Goal: Task Accomplishment & Management: Use online tool/utility

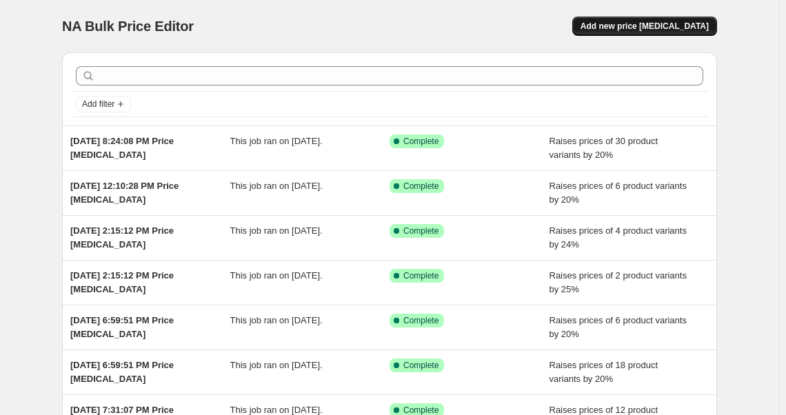
click at [652, 22] on span "Add new price [MEDICAL_DATA]" at bounding box center [645, 26] width 128 height 11
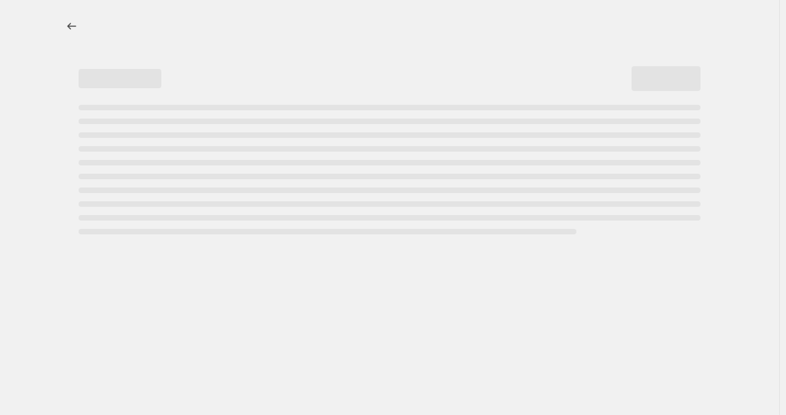
select select "percentage"
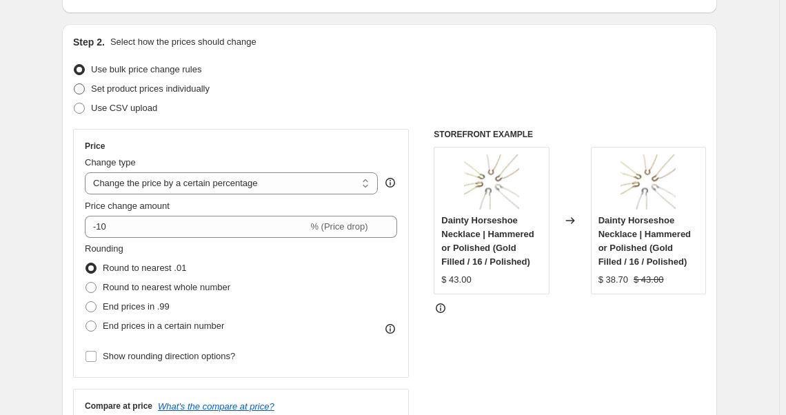
scroll to position [188, 0]
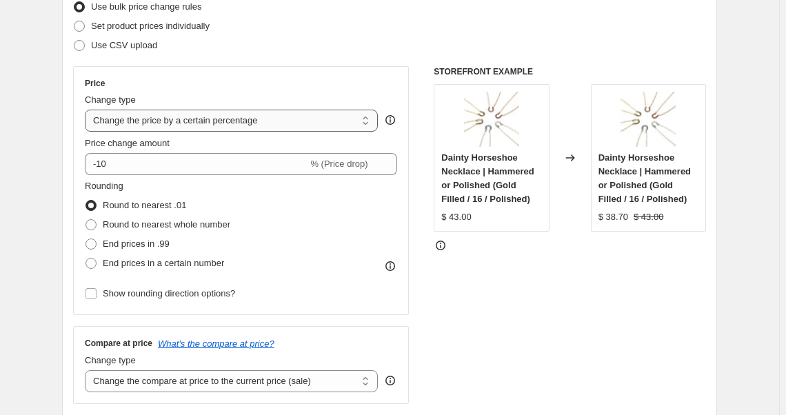
click at [153, 124] on select "Change the price to a certain amount Change the price by a certain amount Chang…" at bounding box center [231, 121] width 293 height 22
click at [88, 110] on select "Change the price to a certain amount Change the price by a certain amount Chang…" at bounding box center [231, 121] width 293 height 22
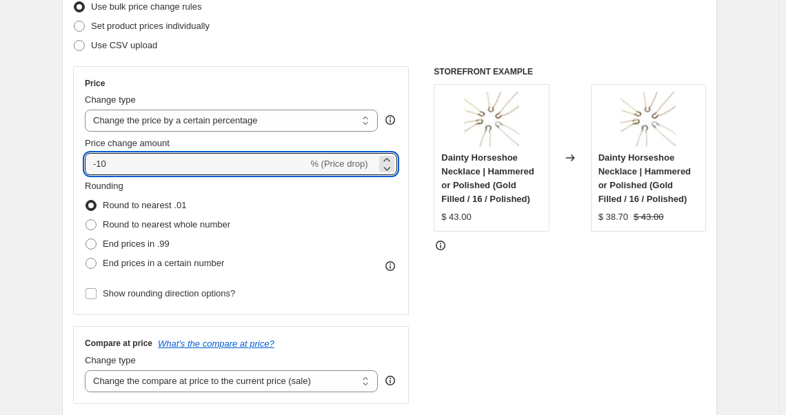
drag, startPoint x: 126, startPoint y: 163, endPoint x: 62, endPoint y: 174, distance: 64.4
drag, startPoint x: 116, startPoint y: 157, endPoint x: 51, endPoint y: 175, distance: 67.3
type input "10"
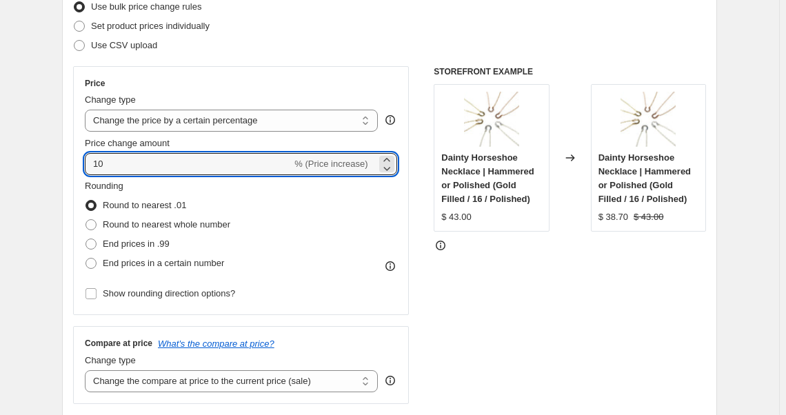
click at [515, 277] on div "STOREFRONT EXAMPLE Dainty Horseshoe Necklace | Hammered or Polished (Gold Fille…" at bounding box center [570, 235] width 272 height 338
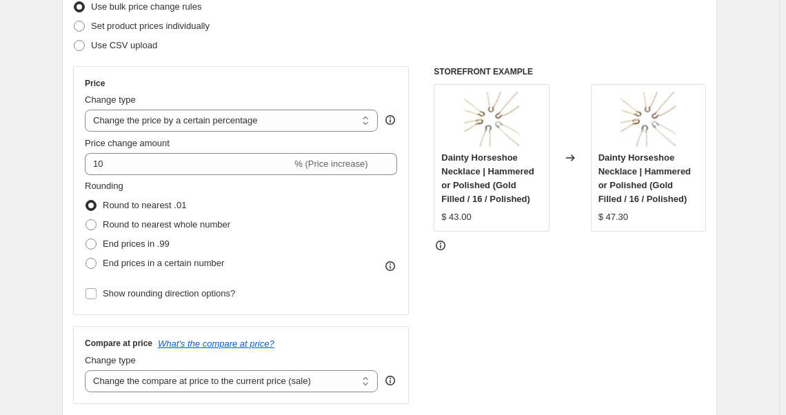
scroll to position [250, 0]
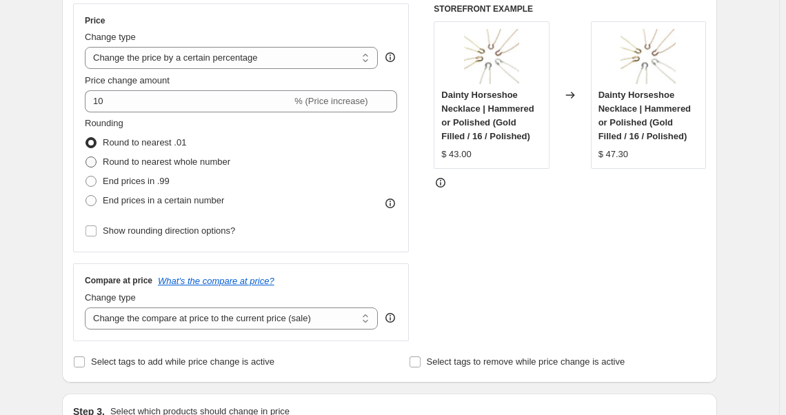
click at [94, 161] on span at bounding box center [91, 162] width 11 height 11
click at [86, 157] on input "Round to nearest whole number" at bounding box center [86, 157] width 1 height 1
radio input "true"
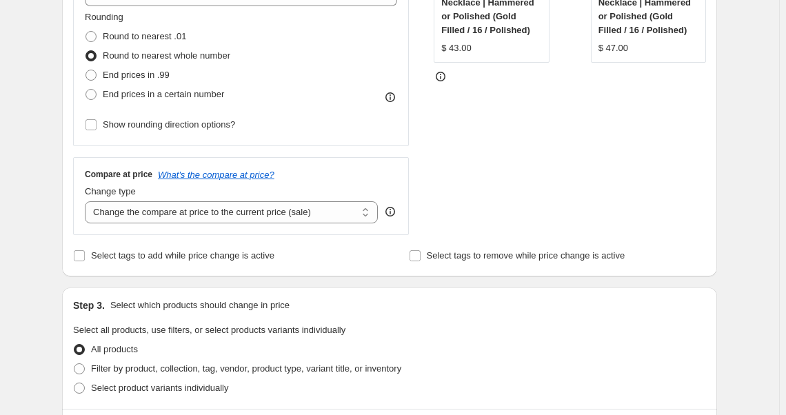
scroll to position [376, 0]
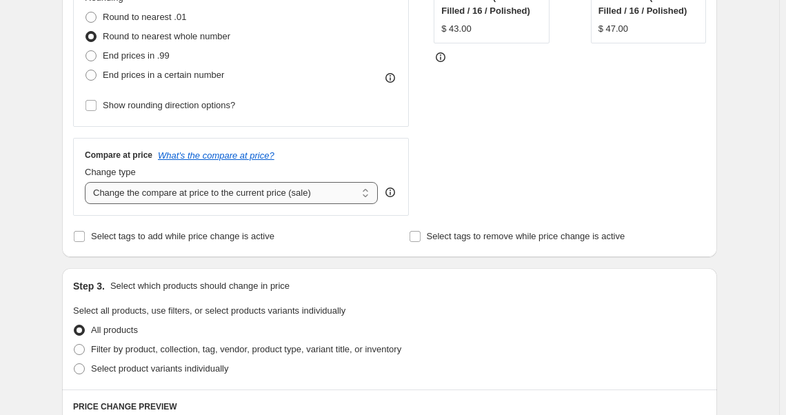
click at [152, 198] on select "Change the compare at price to the current price (sale) Change the compare at p…" at bounding box center [231, 193] width 293 height 22
select select "remove"
click at [88, 182] on select "Change the compare at price to the current price (sale) Change the compare at p…" at bounding box center [231, 193] width 293 height 22
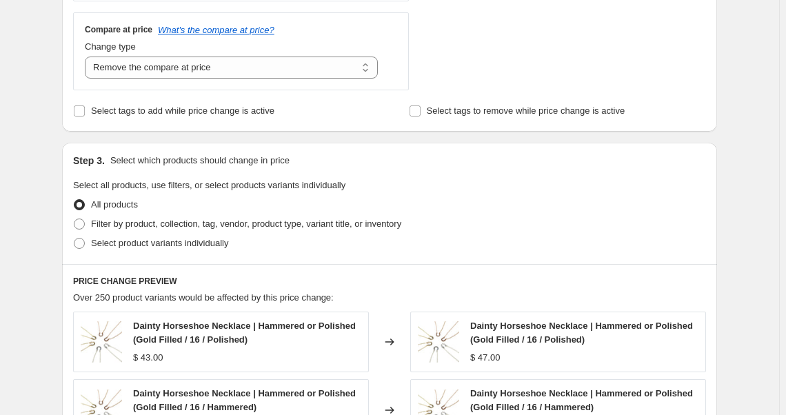
scroll to position [564, 0]
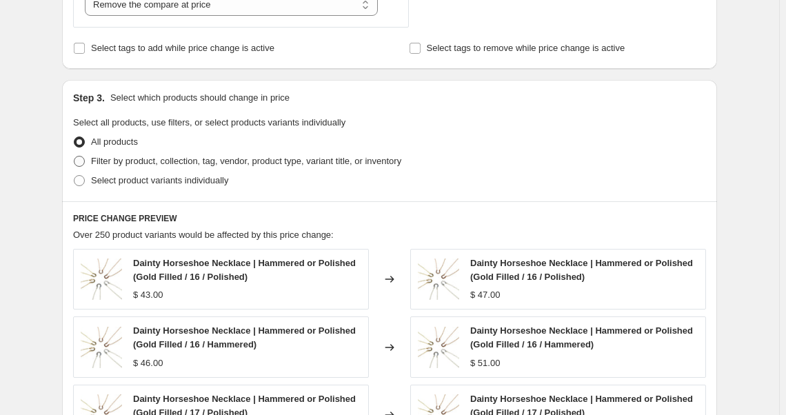
click at [83, 167] on label "Filter by product, collection, tag, vendor, product type, variant title, or inv…" at bounding box center [237, 161] width 328 height 19
click at [75, 157] on input "Filter by product, collection, tag, vendor, product type, variant title, or inv…" at bounding box center [74, 156] width 1 height 1
radio input "true"
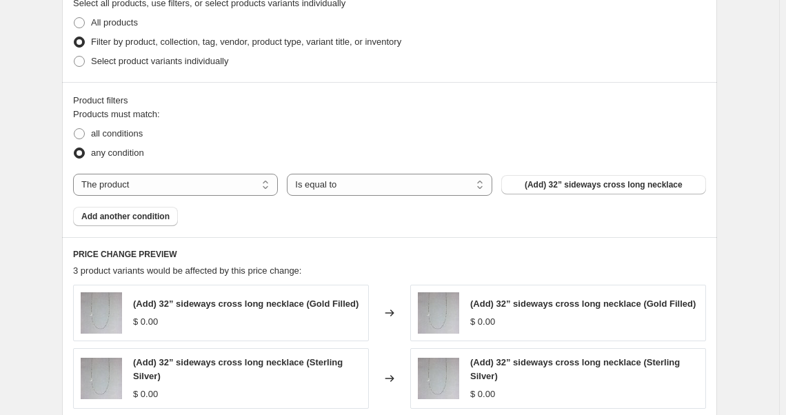
scroll to position [690, 0]
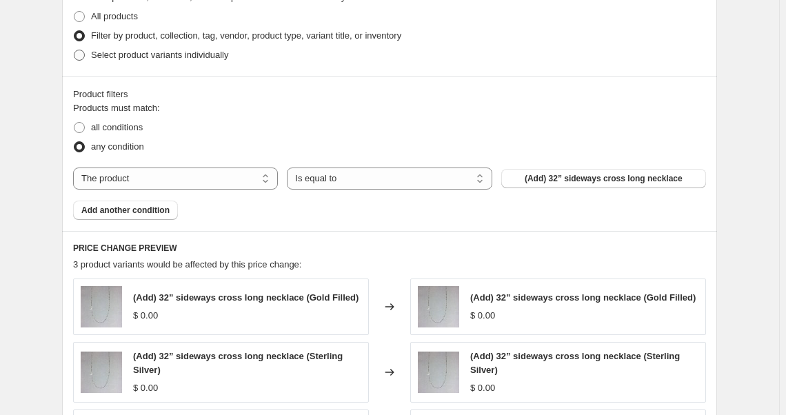
click at [80, 58] on span at bounding box center [79, 55] width 11 height 11
click at [75, 50] on input "Select product variants individually" at bounding box center [74, 50] width 1 height 1
radio input "true"
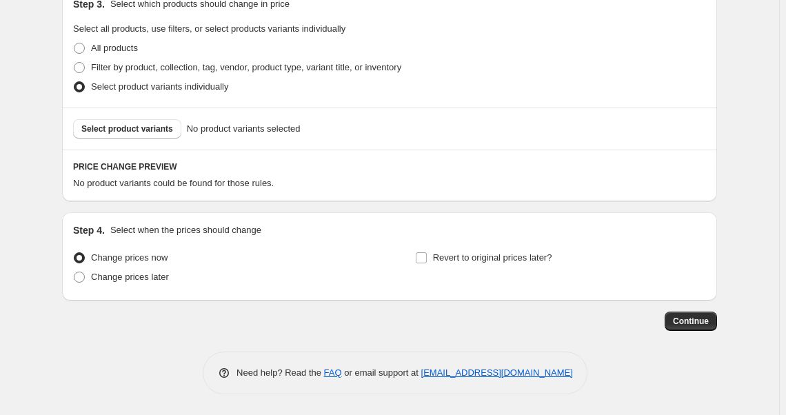
scroll to position [657, 0]
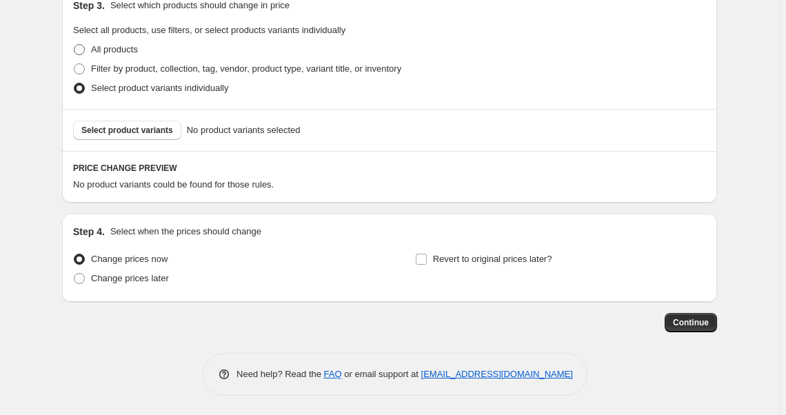
click at [116, 48] on span "All products" at bounding box center [114, 49] width 47 height 10
click at [75, 45] on input "All products" at bounding box center [74, 44] width 1 height 1
radio input "true"
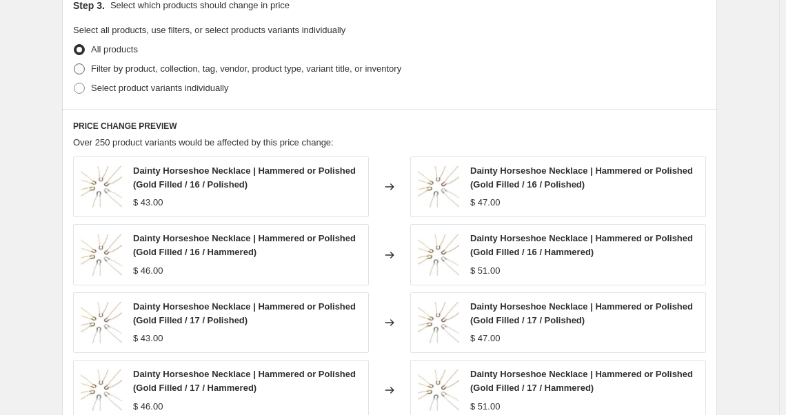
click at [81, 64] on span at bounding box center [79, 68] width 11 height 11
click at [75, 64] on input "Filter by product, collection, tag, vendor, product type, variant title, or inv…" at bounding box center [74, 63] width 1 height 1
radio input "true"
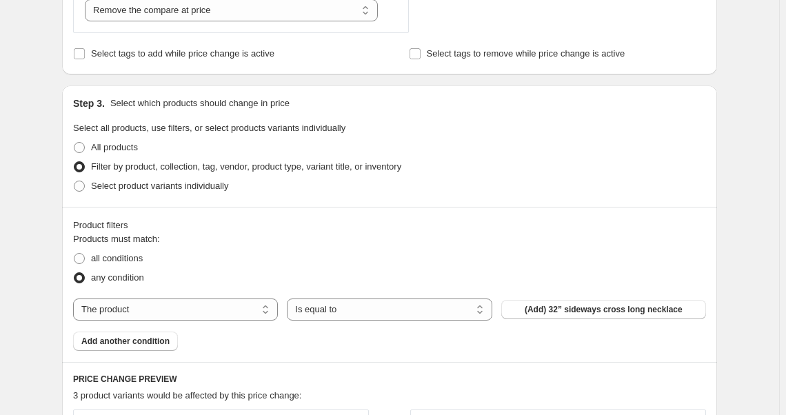
scroll to position [497, 0]
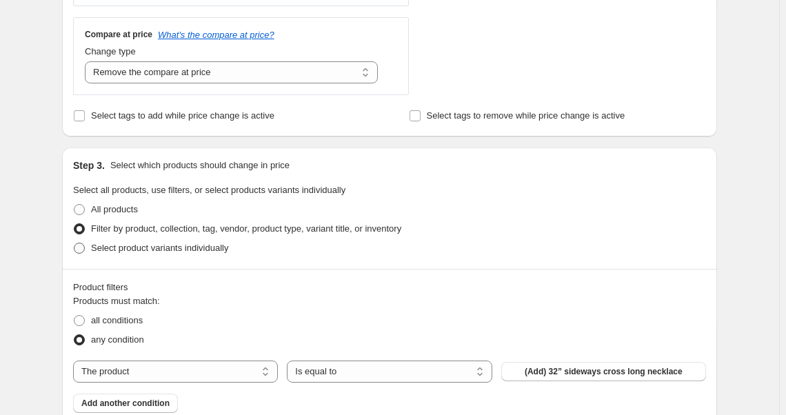
click at [81, 252] on span at bounding box center [79, 248] width 11 height 11
click at [75, 244] on input "Select product variants individually" at bounding box center [74, 243] width 1 height 1
radio input "true"
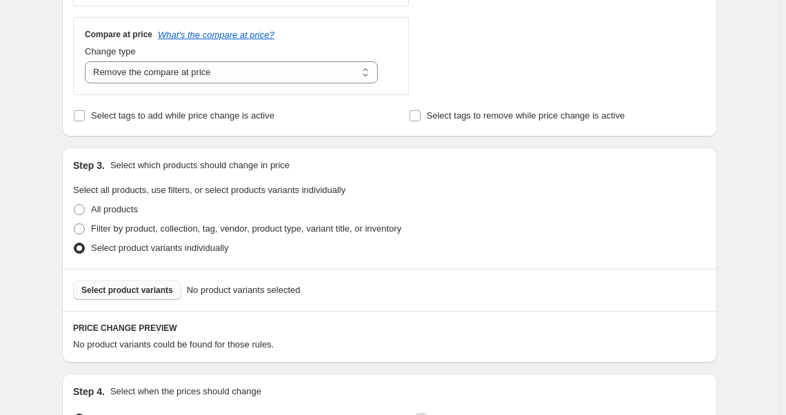
click at [159, 292] on span "Select product variants" at bounding box center [127, 290] width 92 height 11
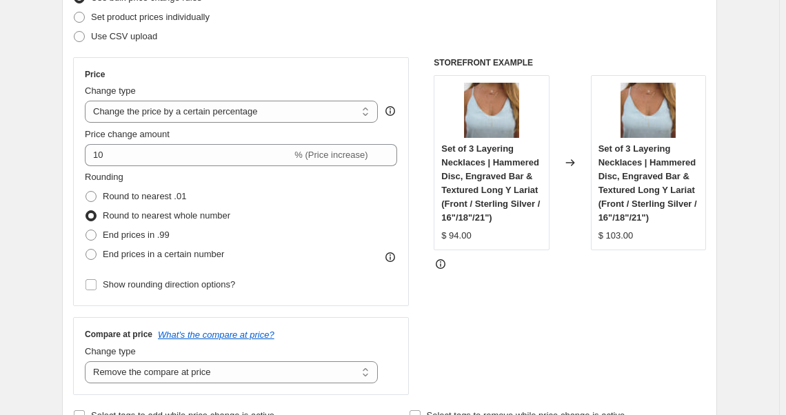
scroll to position [183, 0]
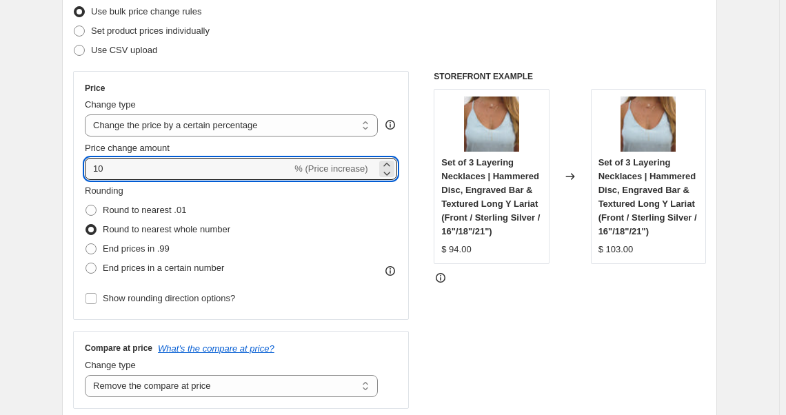
drag, startPoint x: 99, startPoint y: 177, endPoint x: 14, endPoint y: 199, distance: 87.5
click at [539, 327] on div "STOREFRONT EXAMPLE Set of 3 Layering Necklaces | Hammered Disc, Engraved Bar & …" at bounding box center [570, 240] width 272 height 338
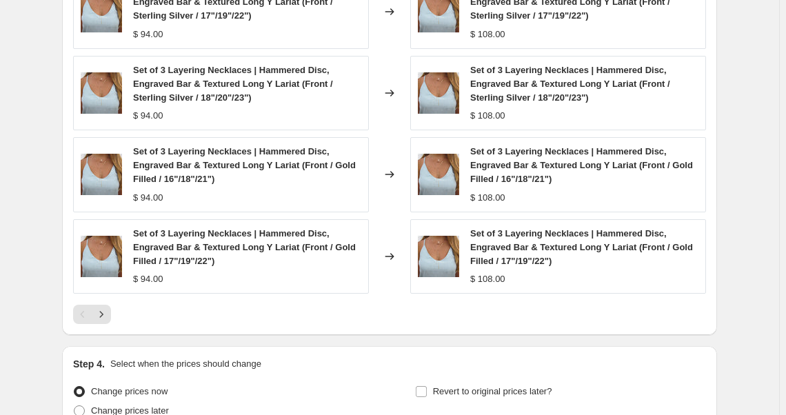
scroll to position [968, 0]
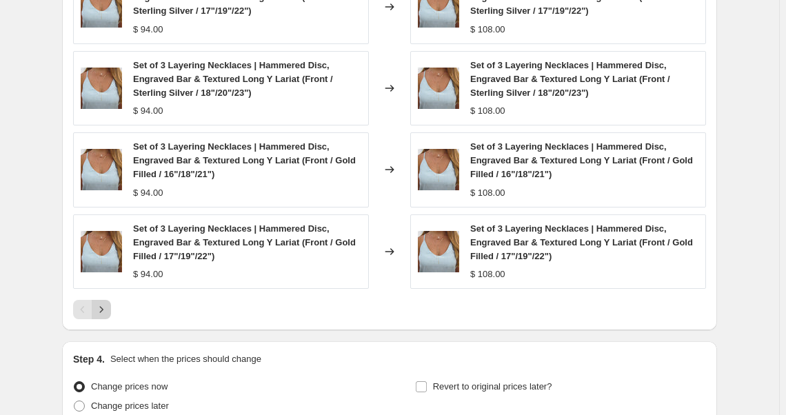
click at [105, 303] on icon "Next" at bounding box center [102, 310] width 14 height 14
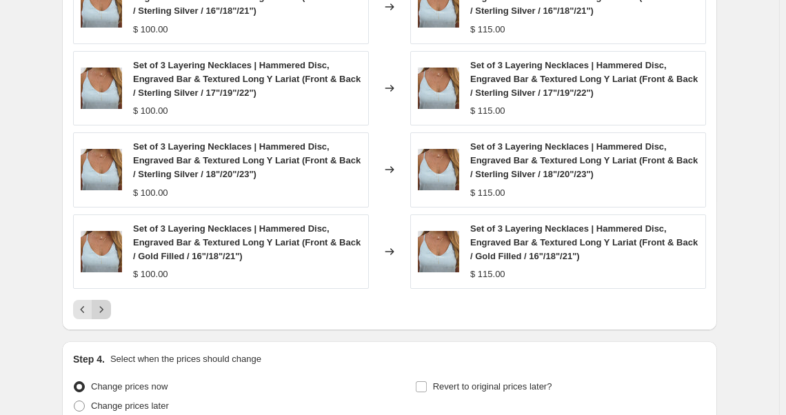
click at [105, 303] on icon "Next" at bounding box center [102, 310] width 14 height 14
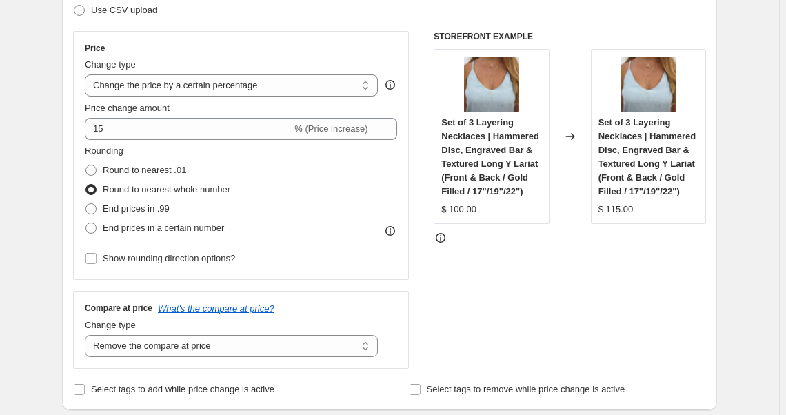
scroll to position [222, 0]
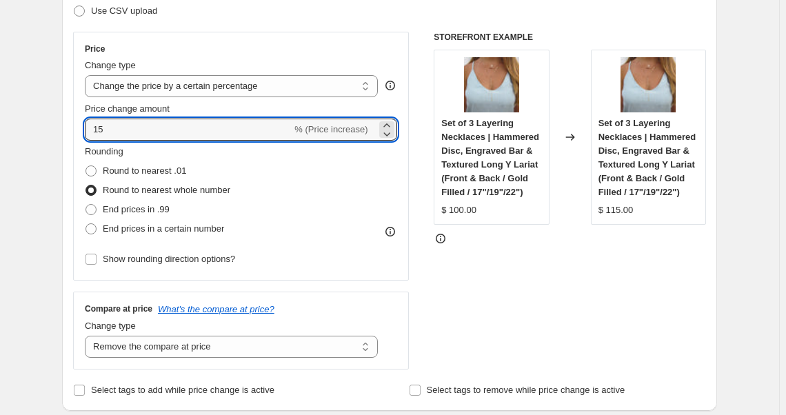
drag, startPoint x: 103, startPoint y: 128, endPoint x: 78, endPoint y: 132, distance: 25.2
click at [78, 132] on div "Price Change type Change the price to a certain amount Change the price by a ce…" at bounding box center [241, 156] width 336 height 249
type input "20"
click at [527, 315] on div "STOREFRONT EXAMPLE Set of 3 Layering Necklaces | Hammered Disc, Engraved Bar & …" at bounding box center [570, 201] width 272 height 338
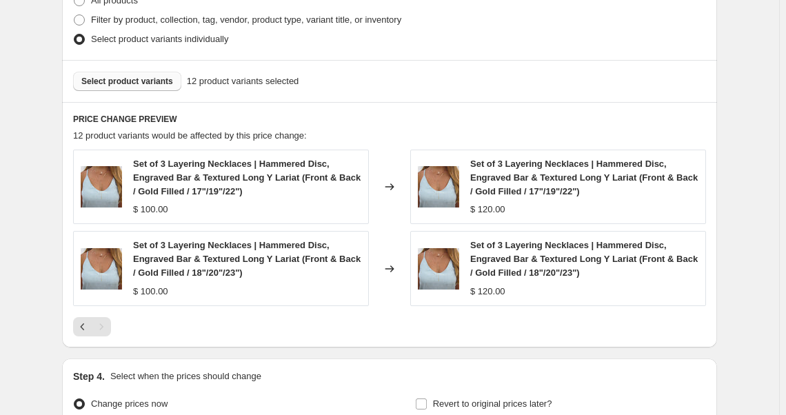
scroll to position [724, 0]
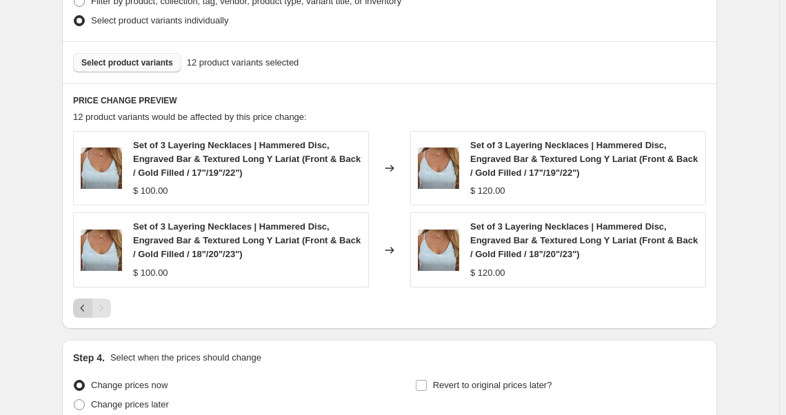
click at [88, 310] on icon "Previous" at bounding box center [83, 308] width 14 height 14
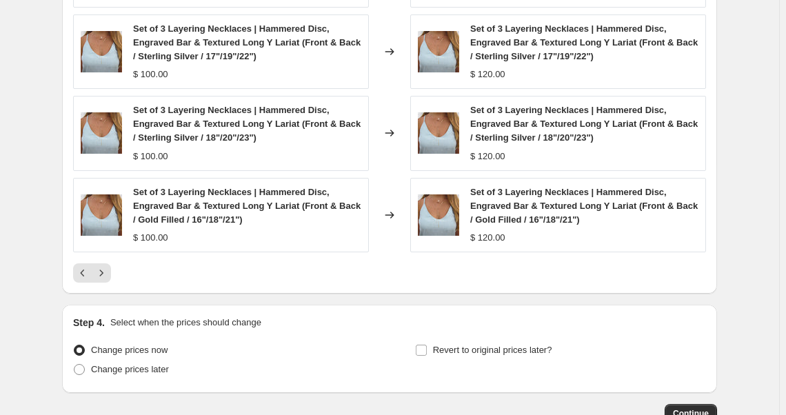
scroll to position [1038, 0]
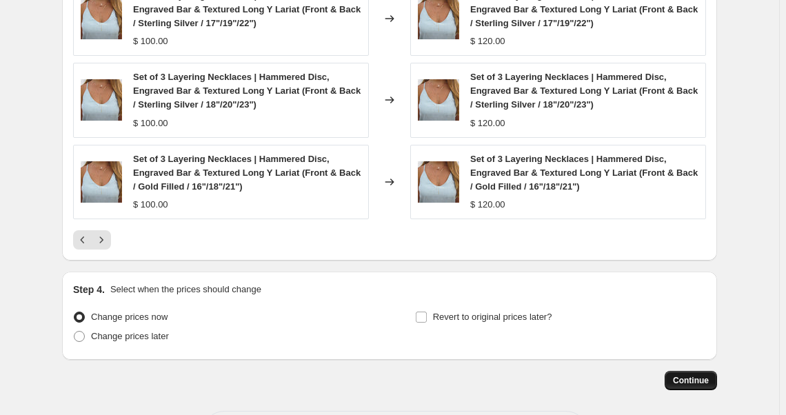
click at [695, 384] on button "Continue" at bounding box center [691, 380] width 52 height 19
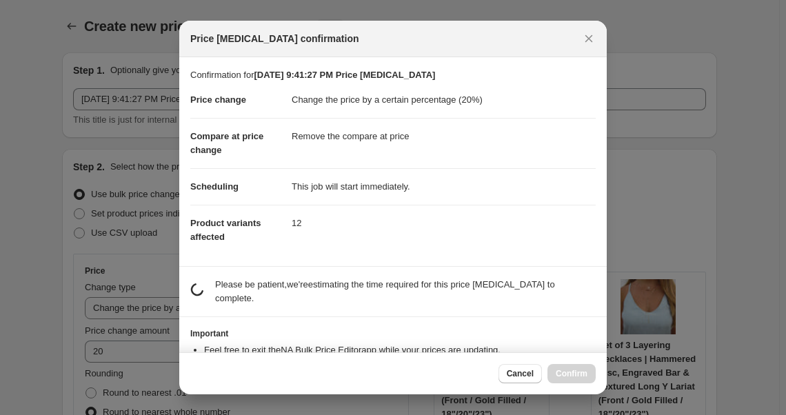
scroll to position [0, 0]
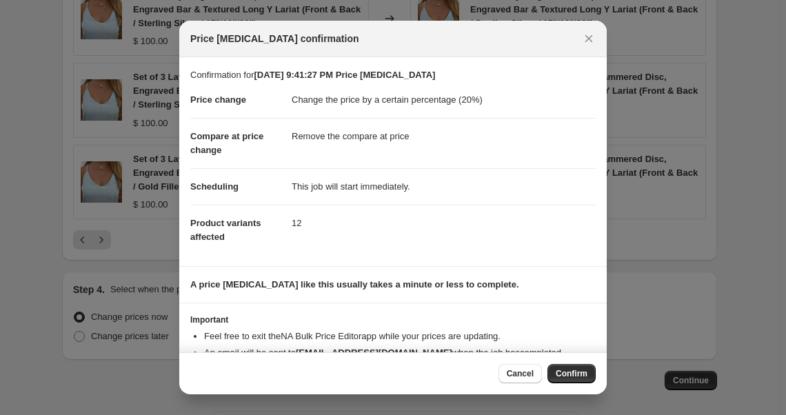
click at [575, 373] on span "Confirm" at bounding box center [572, 373] width 32 height 11
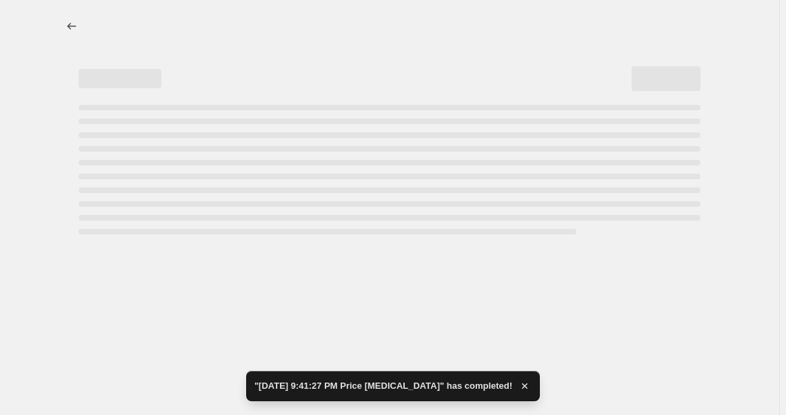
select select "percentage"
select select "remove"
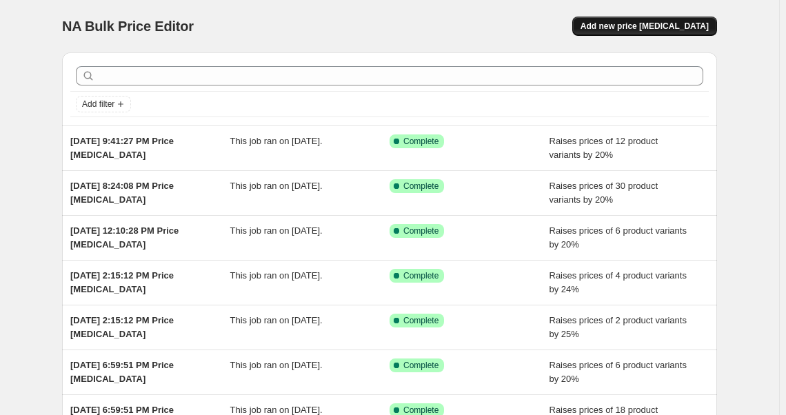
click at [658, 26] on span "Add new price change job" at bounding box center [645, 26] width 128 height 11
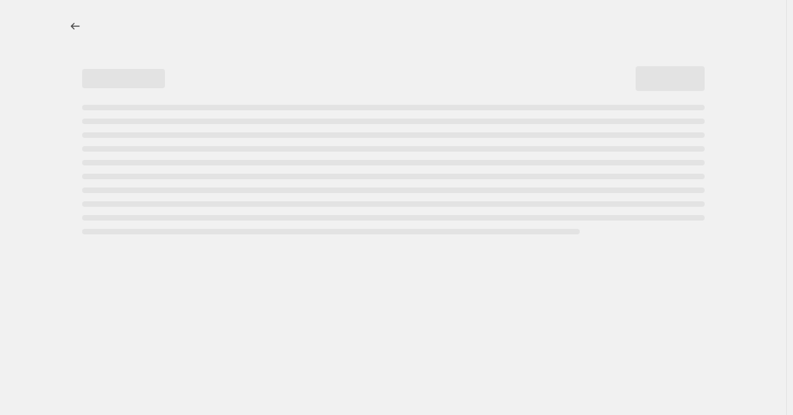
select select "percentage"
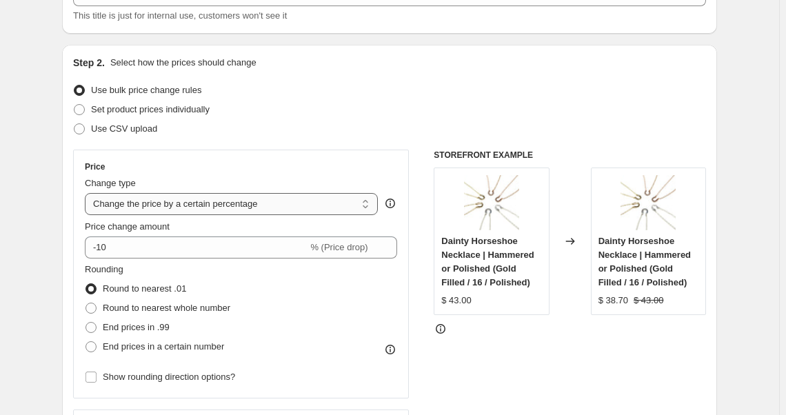
scroll to position [125, 0]
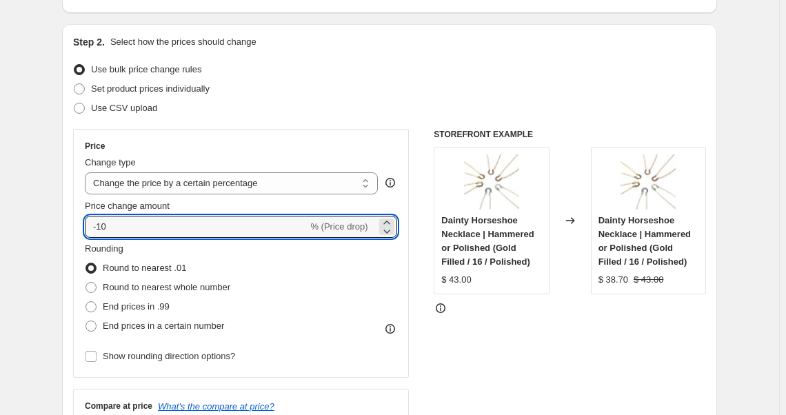
drag, startPoint x: 119, startPoint y: 226, endPoint x: 74, endPoint y: 225, distance: 45.5
click at [76, 225] on div "Price Change type Change the price to a certain amount Change the price by a ce…" at bounding box center [241, 253] width 336 height 249
type input "15"
click at [92, 288] on span at bounding box center [91, 287] width 11 height 11
click at [86, 283] on input "Round to nearest whole number" at bounding box center [86, 282] width 1 height 1
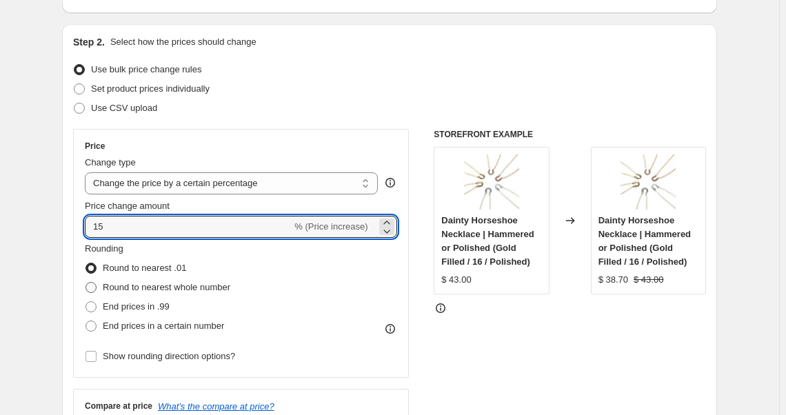
radio input "true"
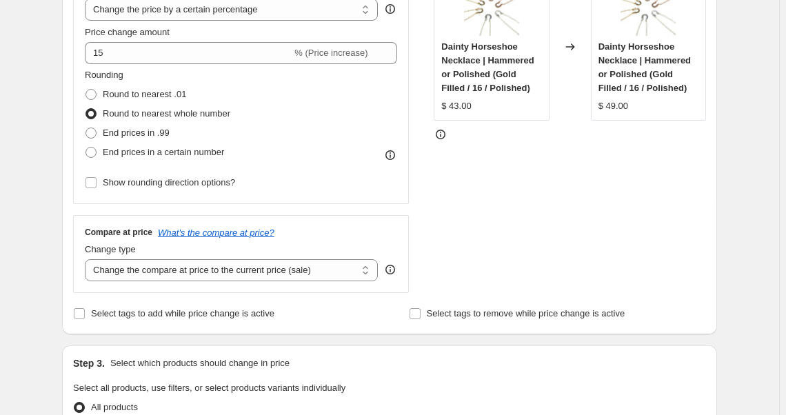
scroll to position [313, 0]
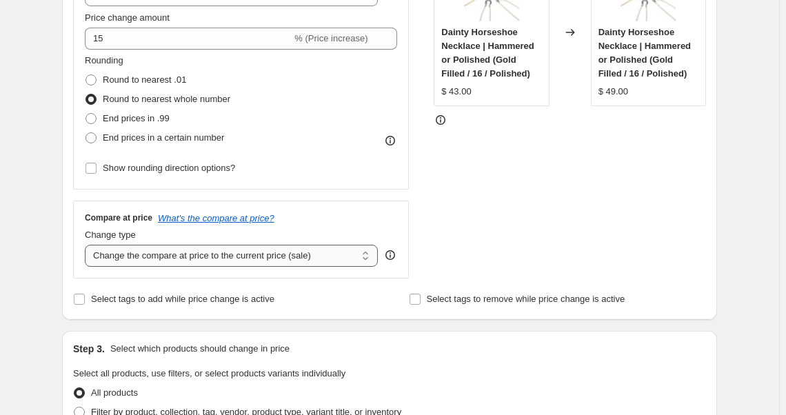
click at [134, 263] on select "Change the compare at price to the current price (sale) Change the compare at p…" at bounding box center [231, 256] width 293 height 22
select select "remove"
click at [88, 245] on select "Change the compare at price to the current price (sale) Change the compare at p…" at bounding box center [231, 256] width 293 height 22
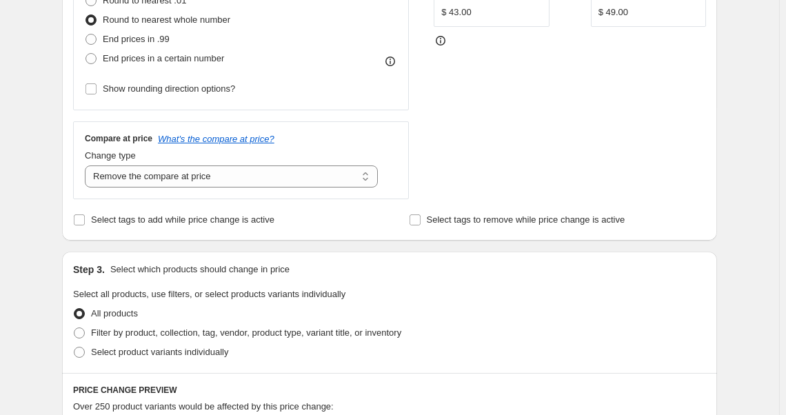
scroll to position [502, 0]
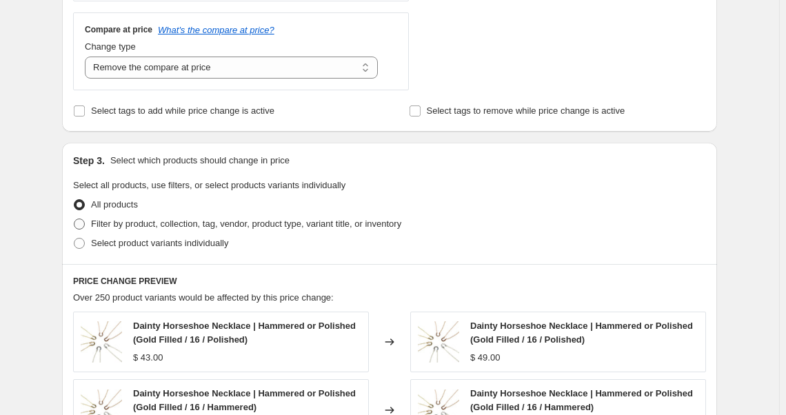
click at [85, 224] on span at bounding box center [79, 224] width 11 height 11
click at [75, 219] on input "Filter by product, collection, tag, vendor, product type, variant title, or inv…" at bounding box center [74, 219] width 1 height 1
radio input "true"
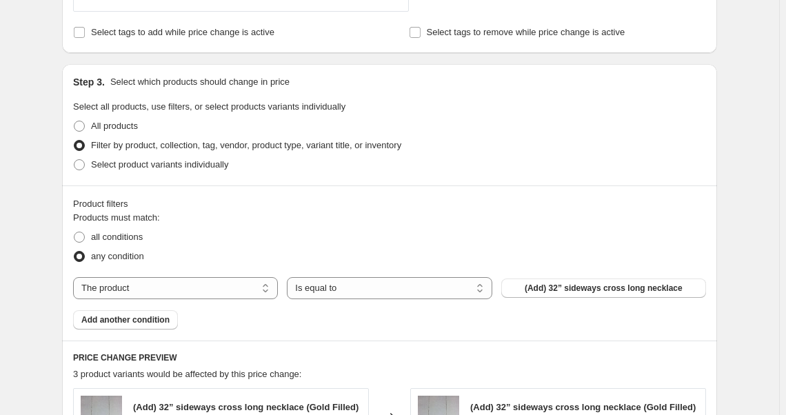
scroll to position [559, 0]
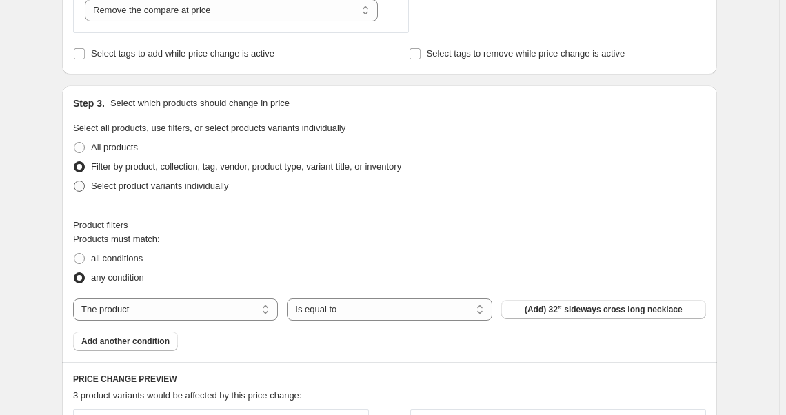
click at [84, 186] on span at bounding box center [79, 186] width 11 height 11
click at [75, 181] on input "Select product variants individually" at bounding box center [74, 181] width 1 height 1
radio input "true"
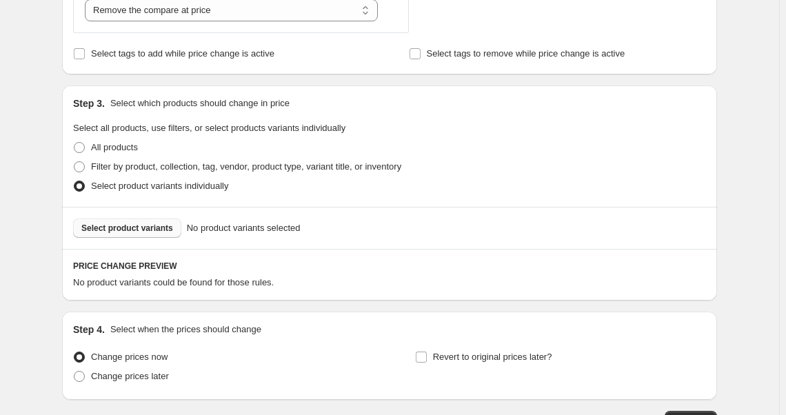
click at [143, 229] on span "Select product variants" at bounding box center [127, 228] width 92 height 11
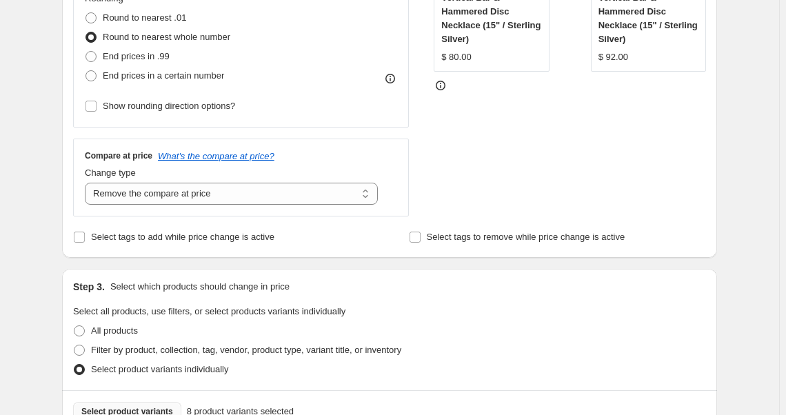
scroll to position [308, 0]
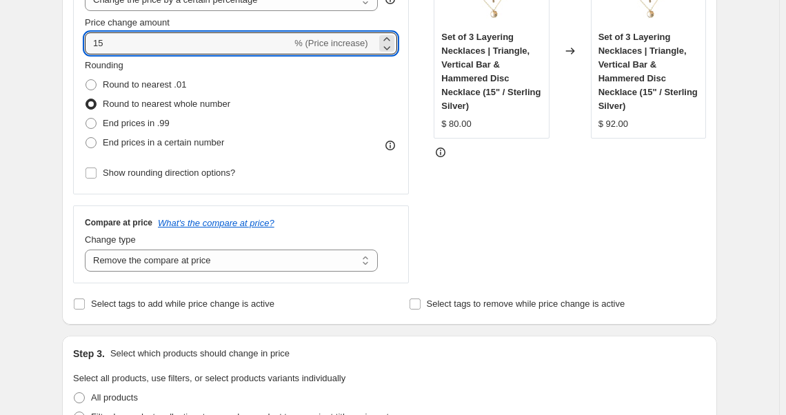
drag, startPoint x: 116, startPoint y: 39, endPoint x: 72, endPoint y: 32, distance: 44.8
click at [72, 32] on div "Step 2. Select how the prices should change Use bulk price change rules Set pro…" at bounding box center [389, 83] width 655 height 484
click at [489, 203] on div "STOREFRONT EXAMPLE Set of 3 Layering Necklaces | Triangle, Vertical Bar & Hamme…" at bounding box center [570, 115] width 272 height 338
drag, startPoint x: 123, startPoint y: 34, endPoint x: 19, endPoint y: 50, distance: 105.9
click at [19, 50] on div "Create new price change job. This page is ready Create new price change job Dra…" at bounding box center [390, 413] width 780 height 1443
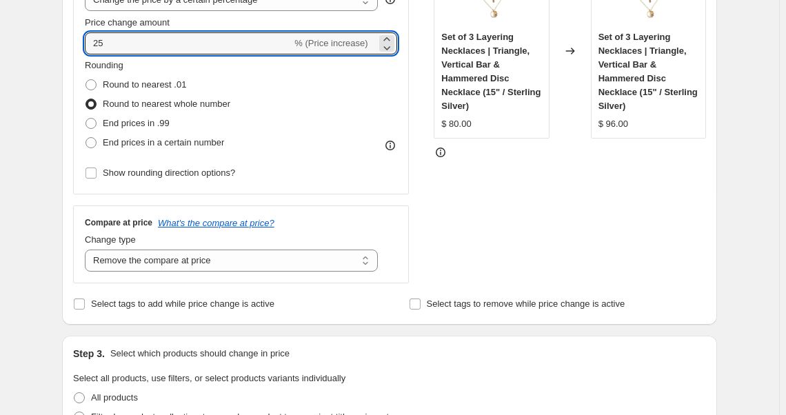
type input "25"
click at [485, 210] on div "STOREFRONT EXAMPLE Set of 3 Layering Necklaces | Triangle, Vertical Bar & Hamme…" at bounding box center [570, 115] width 272 height 338
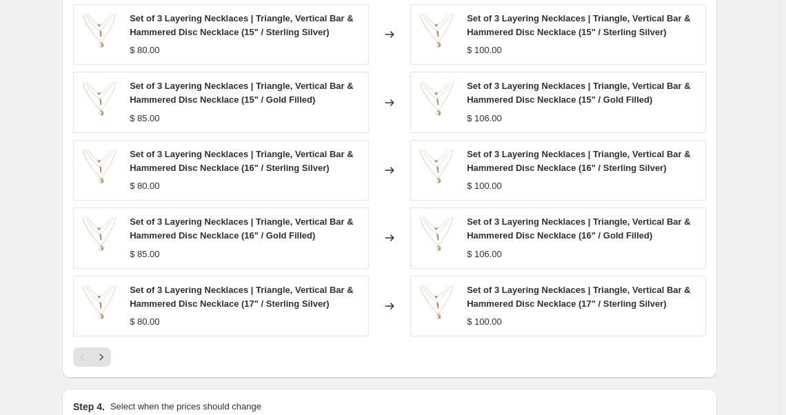
scroll to position [873, 0]
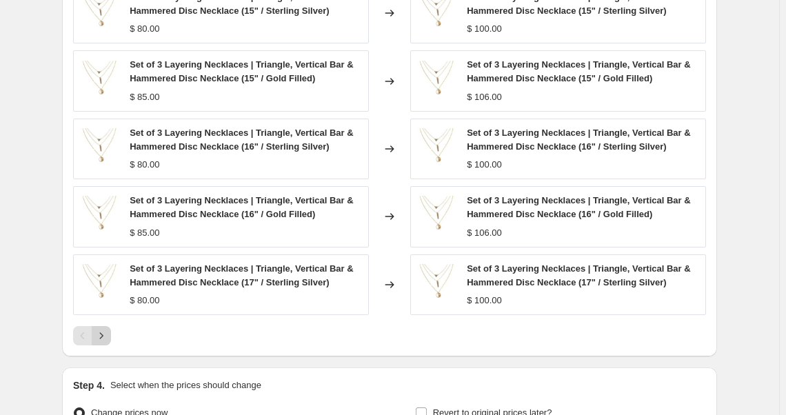
click at [105, 333] on icon "Next" at bounding box center [102, 336] width 14 height 14
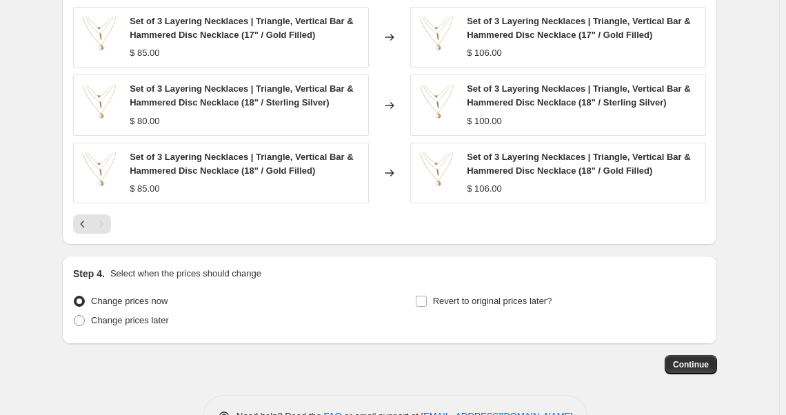
scroll to position [890, 0]
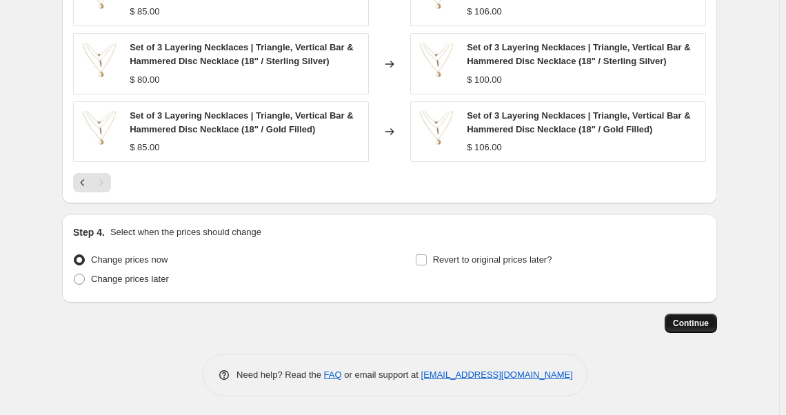
click at [704, 323] on span "Continue" at bounding box center [691, 323] width 36 height 11
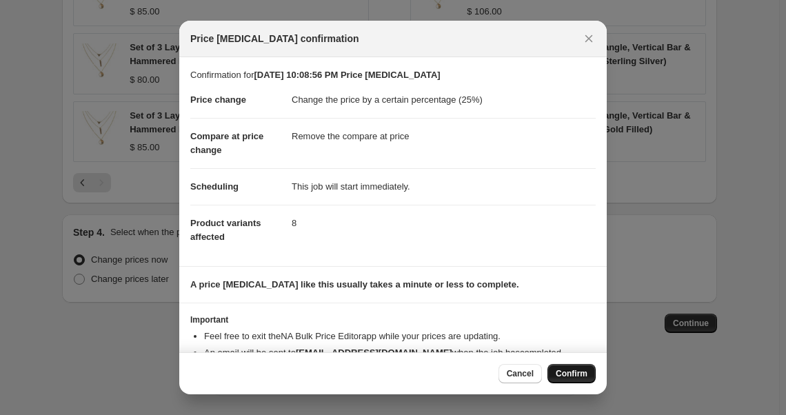
click at [566, 371] on span "Confirm" at bounding box center [572, 373] width 32 height 11
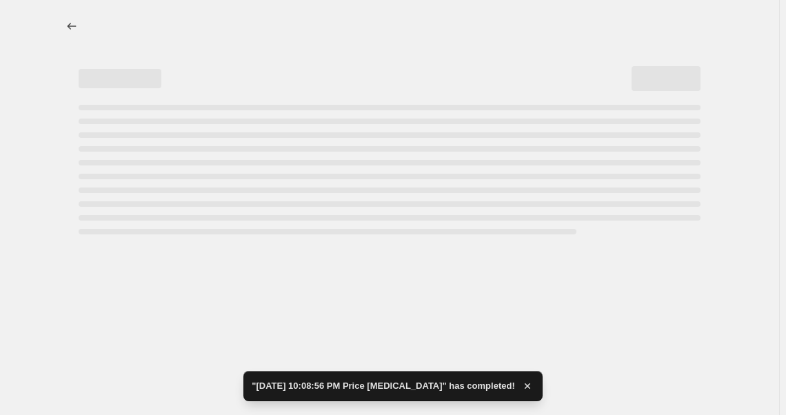
select select "percentage"
select select "remove"
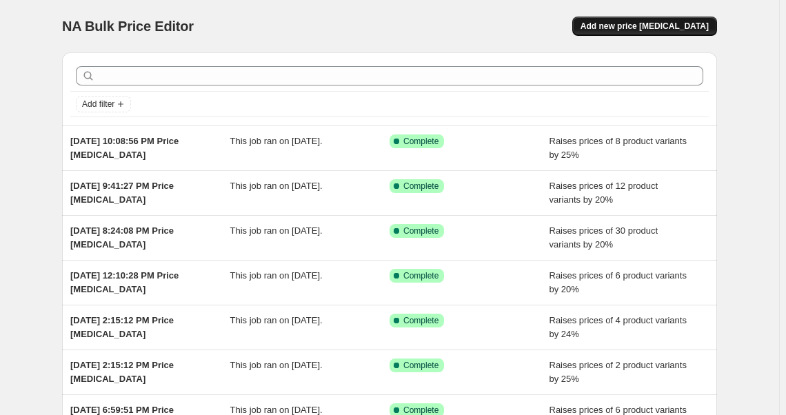
click at [683, 28] on span "Add new price [MEDICAL_DATA]" at bounding box center [645, 26] width 128 height 11
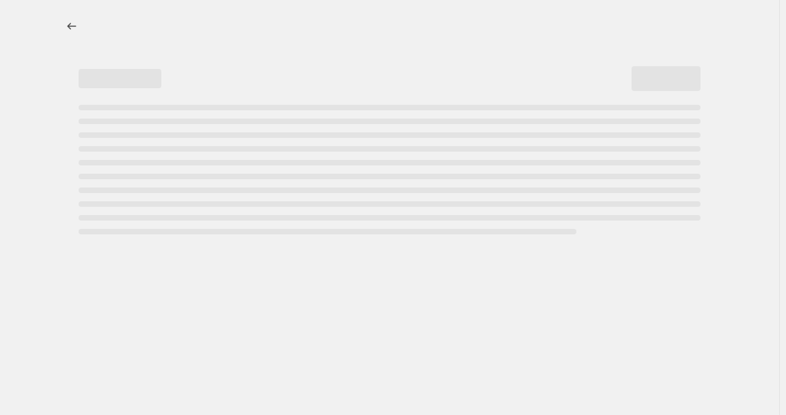
select select "percentage"
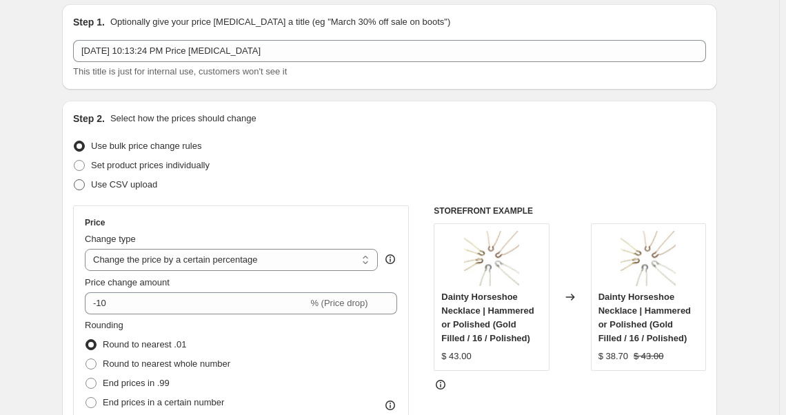
scroll to position [125, 0]
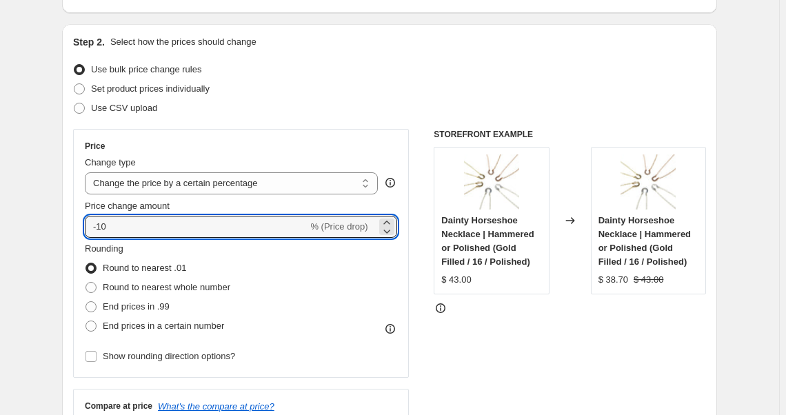
drag, startPoint x: 168, startPoint y: 217, endPoint x: 48, endPoint y: 247, distance: 124.5
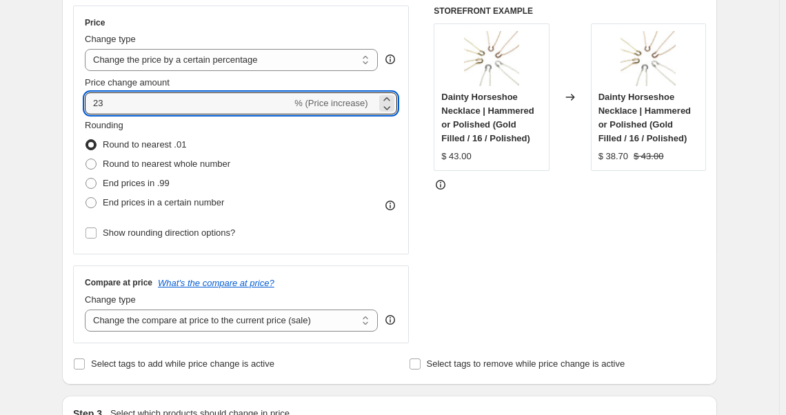
scroll to position [250, 0]
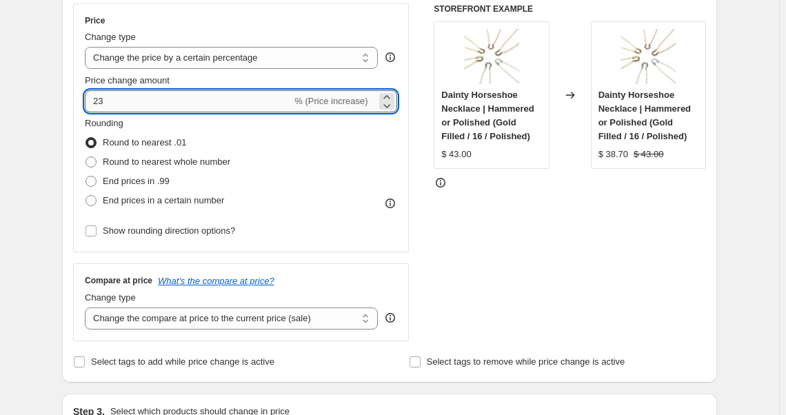
type input "2"
type input "25"
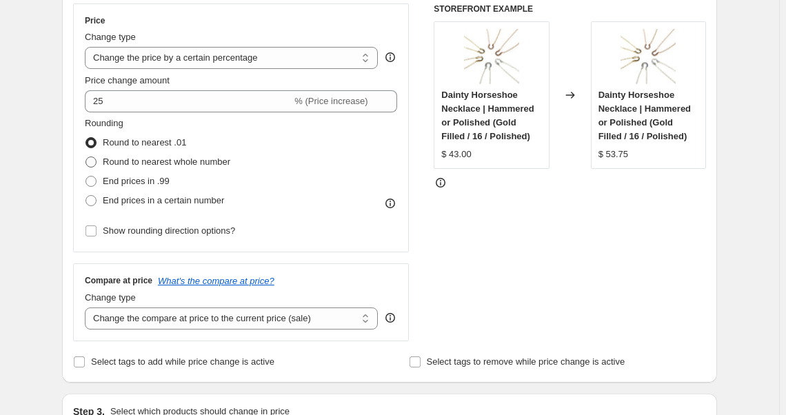
click at [97, 170] on label "Round to nearest whole number" at bounding box center [158, 161] width 146 height 19
click at [86, 157] on input "Round to nearest whole number" at bounding box center [86, 157] width 1 height 1
radio input "true"
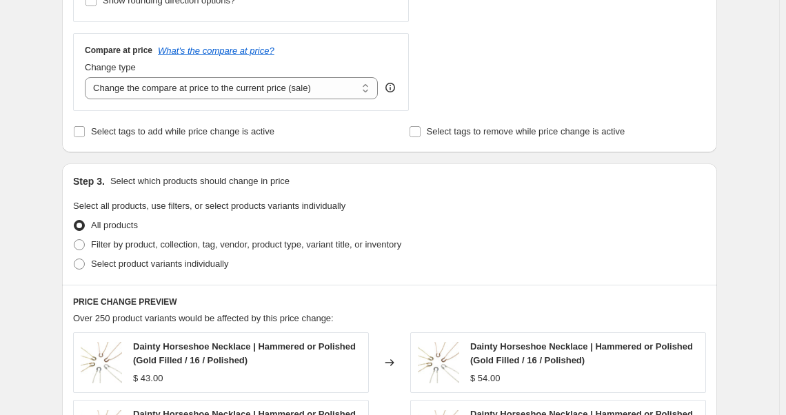
scroll to position [502, 0]
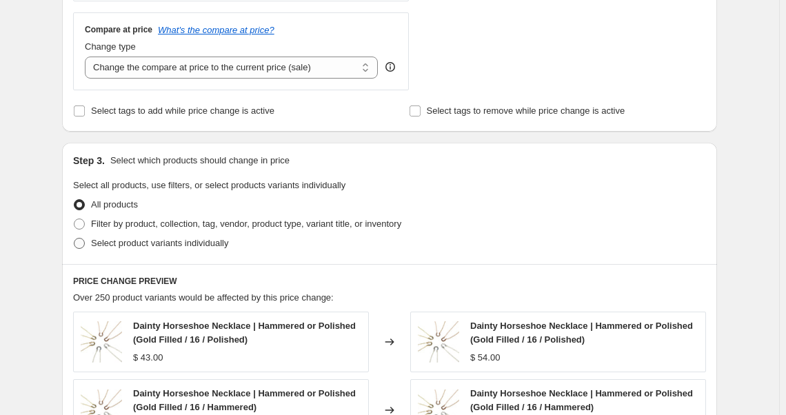
click at [85, 247] on span at bounding box center [79, 243] width 11 height 11
click at [75, 239] on input "Select product variants individually" at bounding box center [74, 238] width 1 height 1
radio input "true"
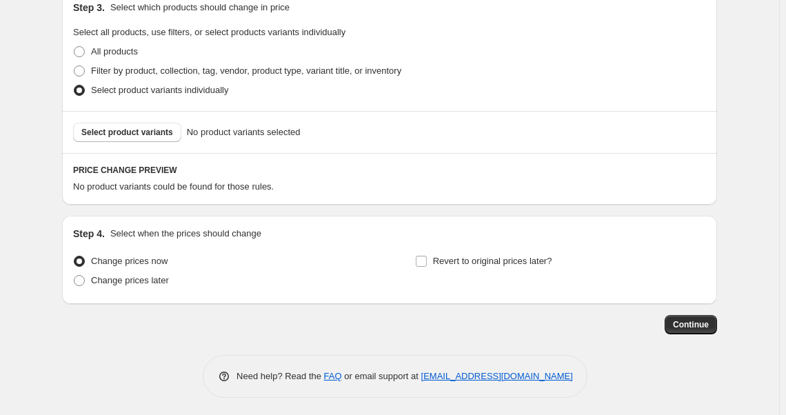
scroll to position [657, 0]
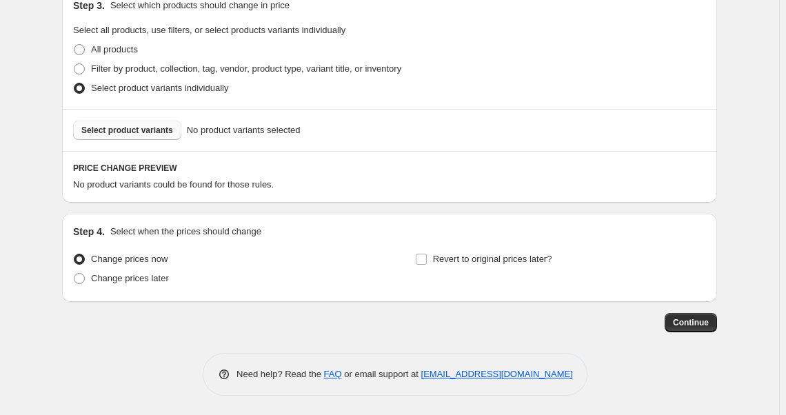
click at [140, 130] on span "Select product variants" at bounding box center [127, 130] width 92 height 11
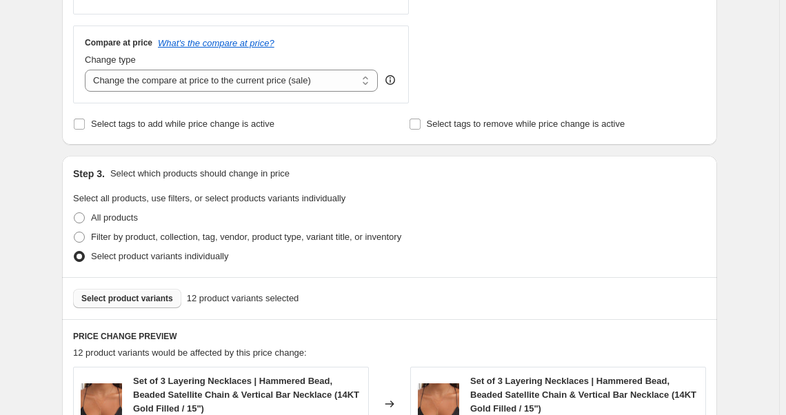
scroll to position [468, 0]
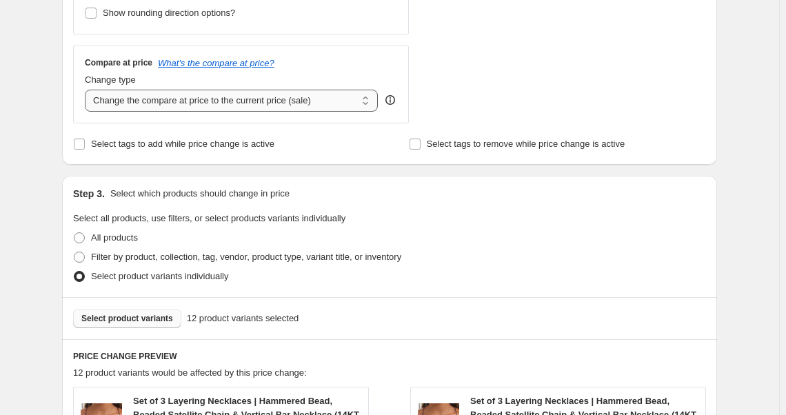
click at [276, 102] on select "Change the compare at price to the current price (sale) Change the compare at p…" at bounding box center [231, 101] width 293 height 22
select select "remove"
click at [88, 90] on select "Change the compare at price to the current price (sale) Change the compare at p…" at bounding box center [231, 101] width 293 height 22
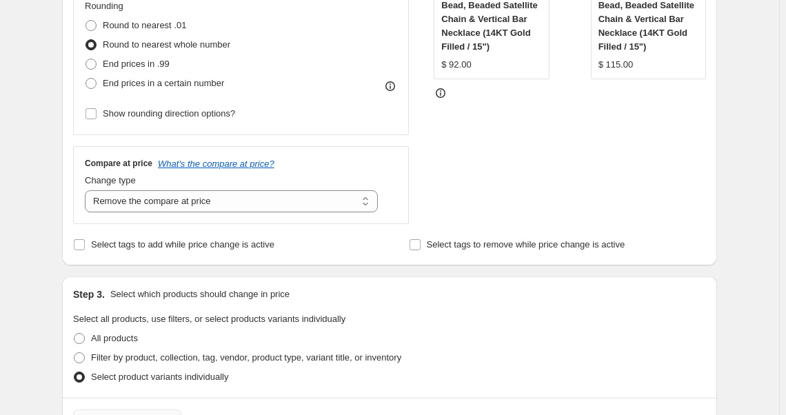
scroll to position [217, 0]
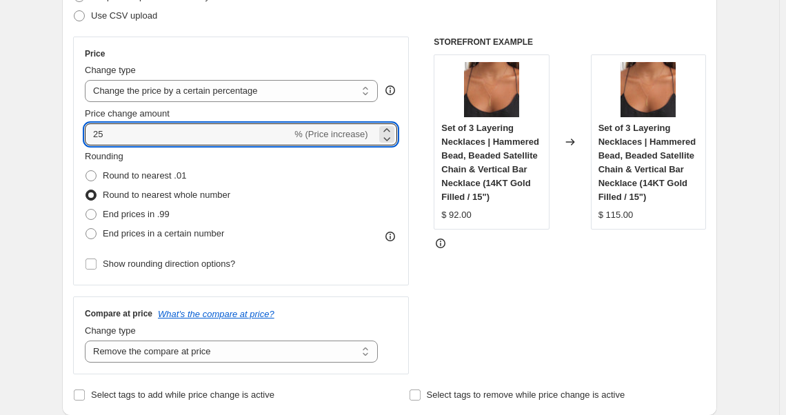
drag, startPoint x: 81, startPoint y: 131, endPoint x: 63, endPoint y: 131, distance: 17.2
type input "30"
click at [627, 295] on div "STOREFRONT EXAMPLE Set of 3 Layering Necklaces | Hammered Bead, Beaded Satellit…" at bounding box center [570, 206] width 272 height 338
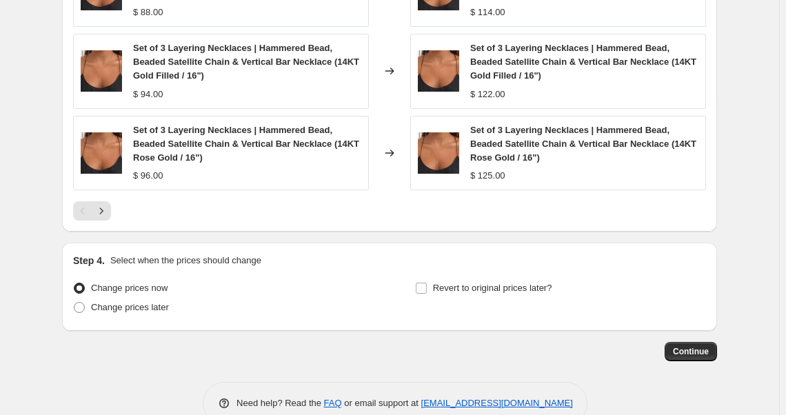
scroll to position [1093, 0]
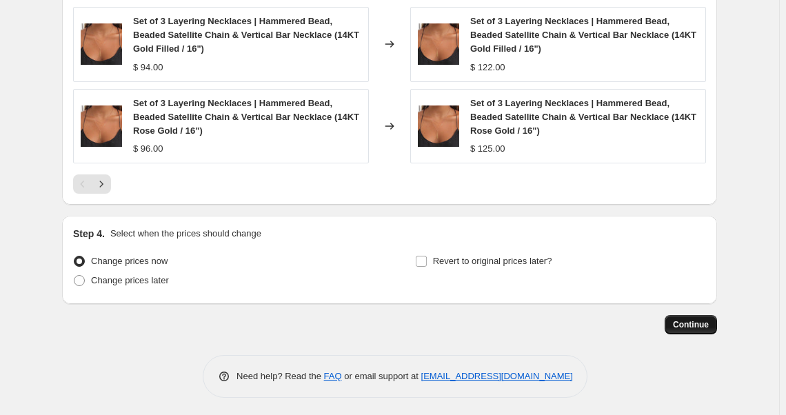
click at [686, 323] on span "Continue" at bounding box center [691, 324] width 36 height 11
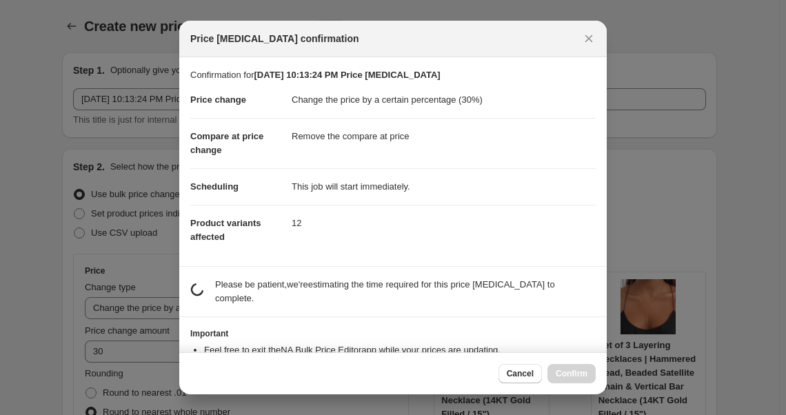
scroll to position [0, 0]
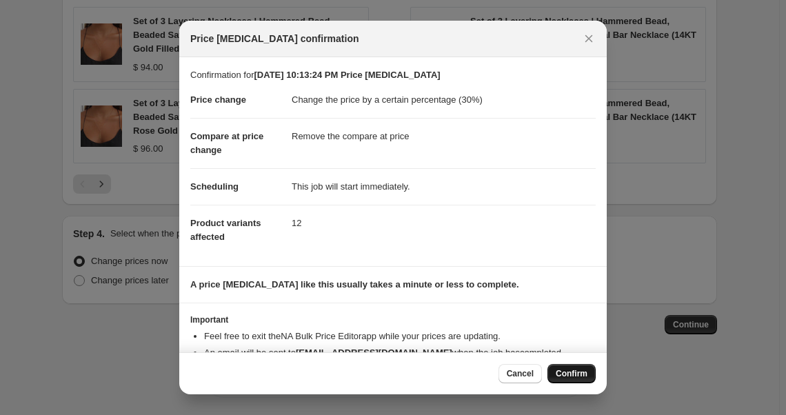
click at [570, 374] on span "Confirm" at bounding box center [572, 373] width 32 height 11
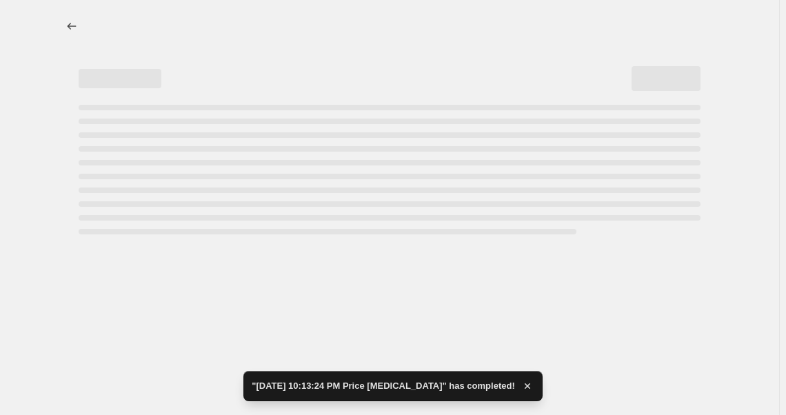
select select "percentage"
select select "remove"
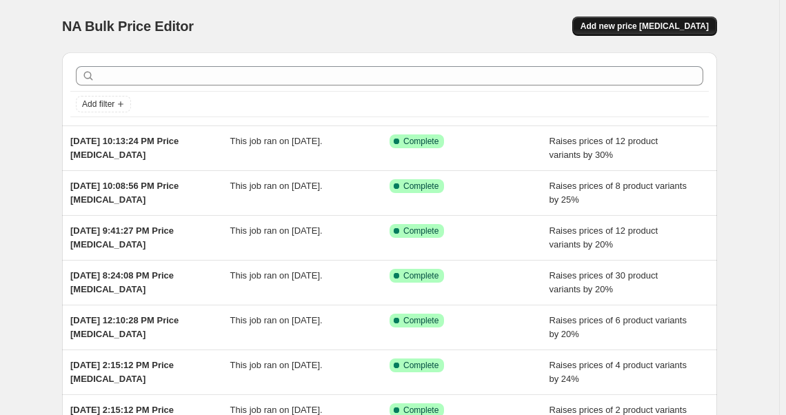
click at [648, 29] on span "Add new price [MEDICAL_DATA]" at bounding box center [645, 26] width 128 height 11
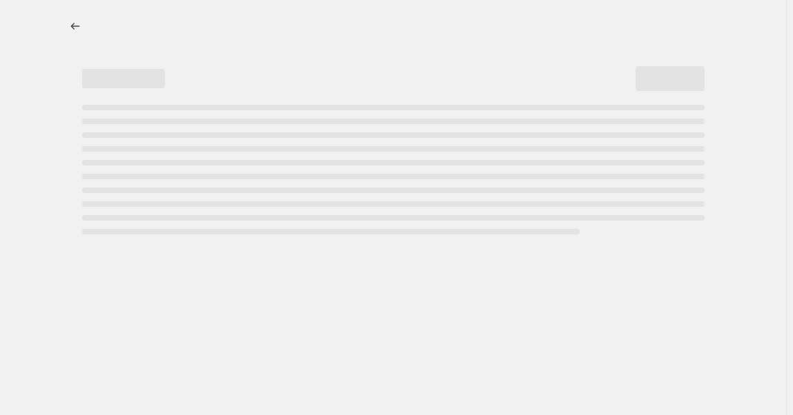
select select "percentage"
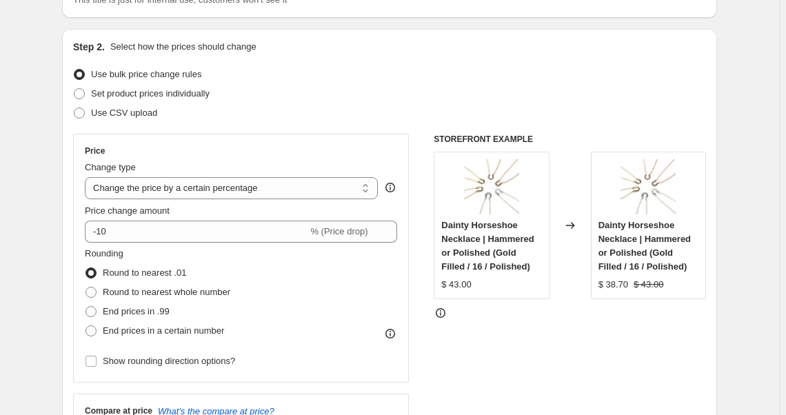
scroll to position [125, 0]
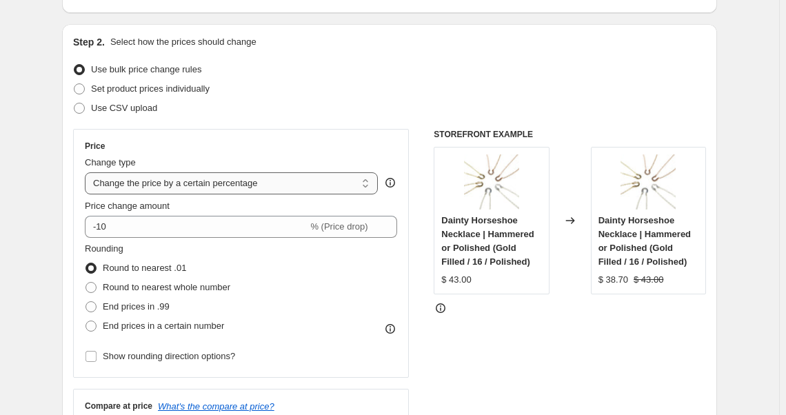
click at [201, 183] on select "Change the price to a certain amount Change the price by a certain amount Chang…" at bounding box center [231, 183] width 293 height 22
click at [88, 172] on select "Change the price to a certain amount Change the price by a certain amount Chang…" at bounding box center [231, 183] width 293 height 22
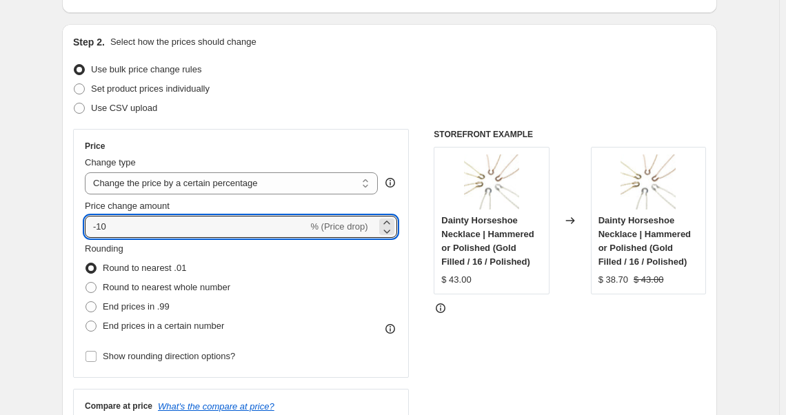
drag, startPoint x: 160, startPoint y: 225, endPoint x: 4, endPoint y: 225, distance: 155.9
type input "25"
click at [94, 283] on span at bounding box center [91, 287] width 11 height 11
click at [86, 283] on input "Round to nearest whole number" at bounding box center [86, 282] width 1 height 1
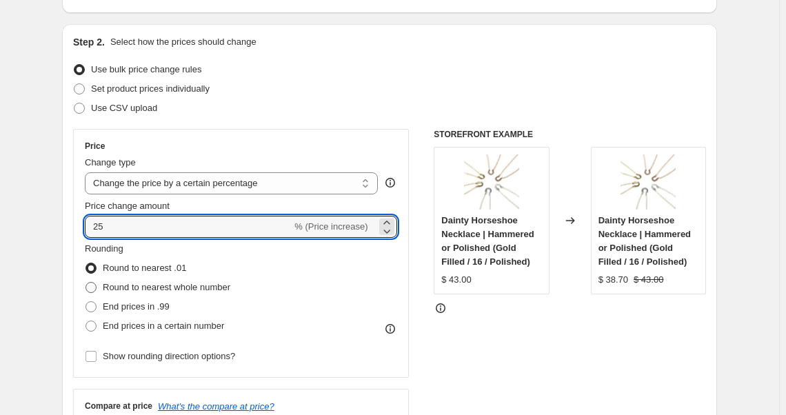
radio input "true"
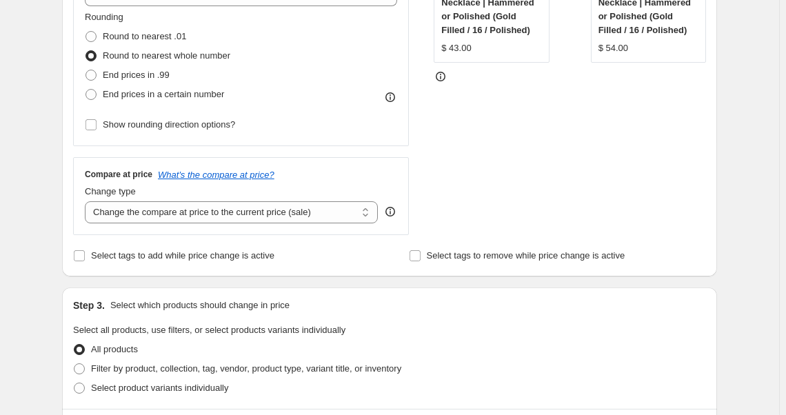
scroll to position [502, 0]
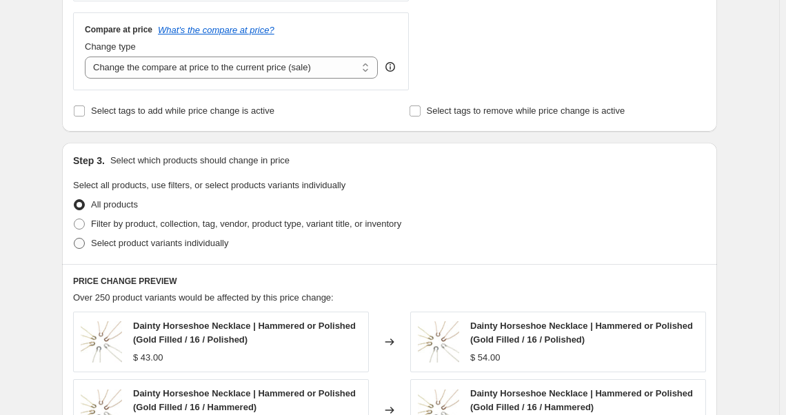
click at [81, 241] on span at bounding box center [79, 243] width 11 height 11
click at [75, 239] on input "Select product variants individually" at bounding box center [74, 238] width 1 height 1
radio input "true"
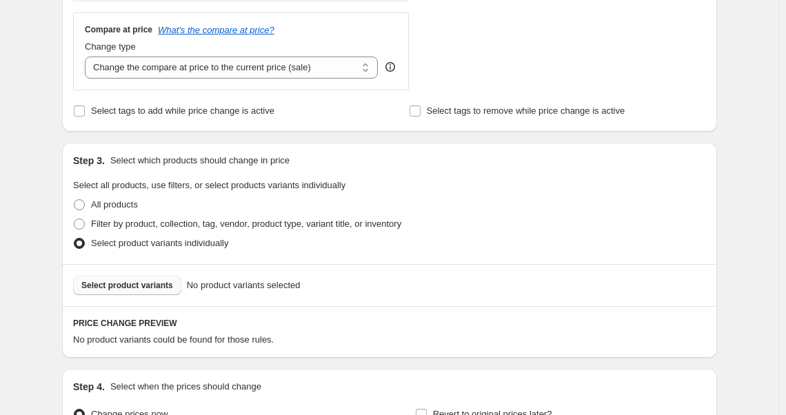
click at [155, 286] on span "Select product variants" at bounding box center [127, 285] width 92 height 11
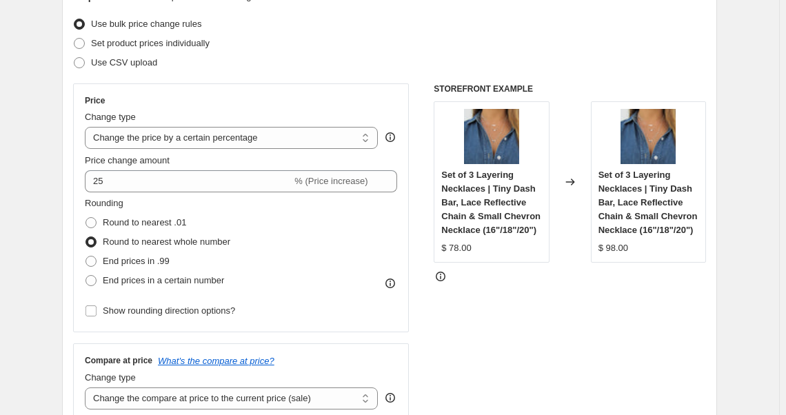
scroll to position [250, 0]
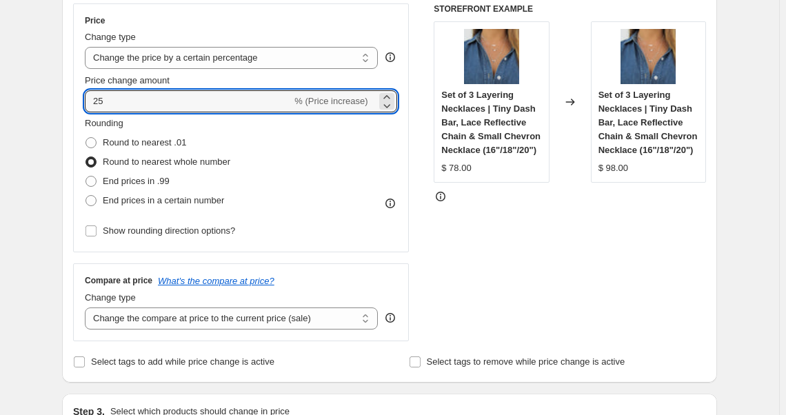
drag, startPoint x: 120, startPoint y: 94, endPoint x: 40, endPoint y: 95, distance: 80.0
click at [540, 289] on div "STOREFRONT EXAMPLE Set of 3 Layering Necklaces | Tiny Dash Bar, Lace Reflective…" at bounding box center [570, 172] width 272 height 338
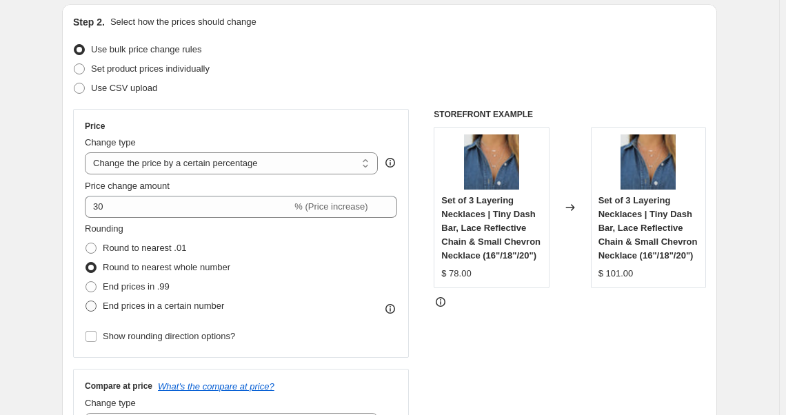
scroll to position [125, 0]
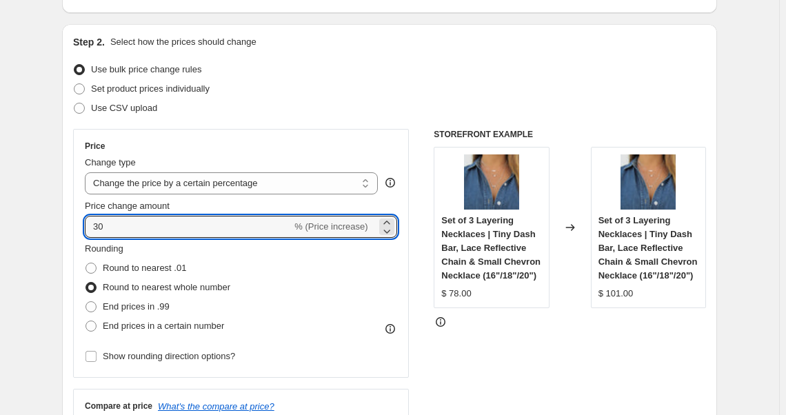
drag, startPoint x: 121, startPoint y: 226, endPoint x: 34, endPoint y: 226, distance: 86.9
click at [421, 29] on div "Step 2. Select how the prices should change Use bulk price change rules Set pro…" at bounding box center [389, 266] width 655 height 484
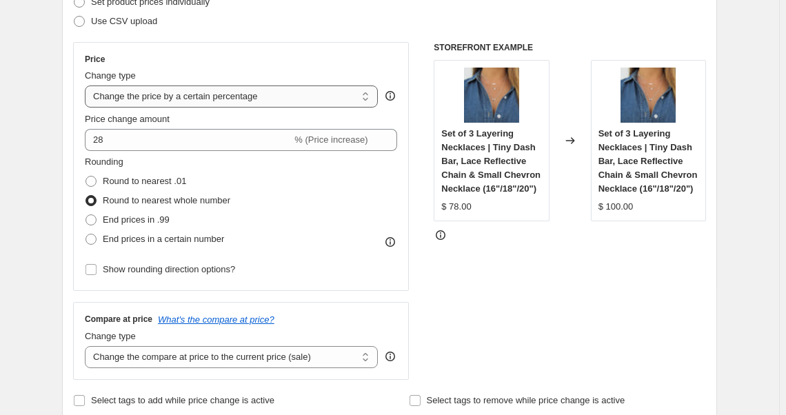
scroll to position [188, 0]
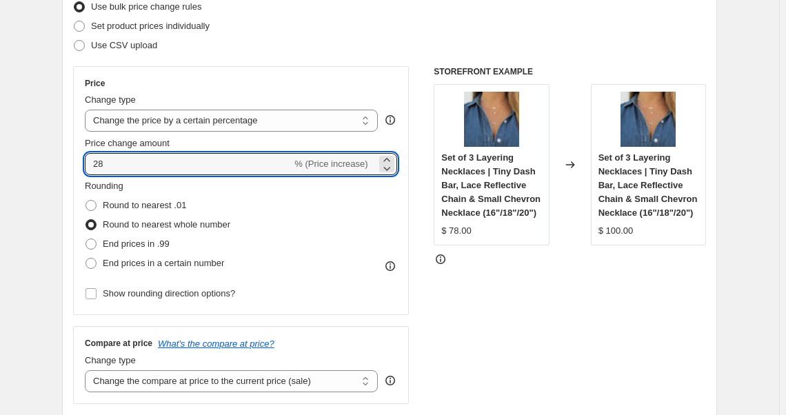
drag, startPoint x: 111, startPoint y: 164, endPoint x: 49, endPoint y: 163, distance: 62.1
type input "25"
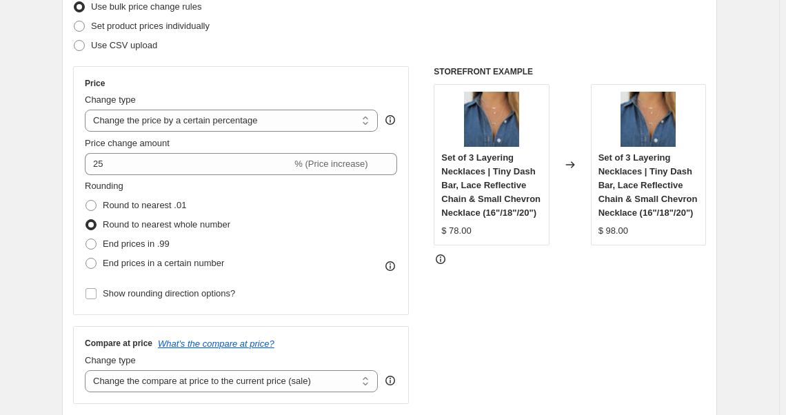
click at [527, 291] on div "STOREFRONT EXAMPLE Set of 3 Layering Necklaces | Tiny Dash Bar, Lace Reflective…" at bounding box center [570, 235] width 272 height 338
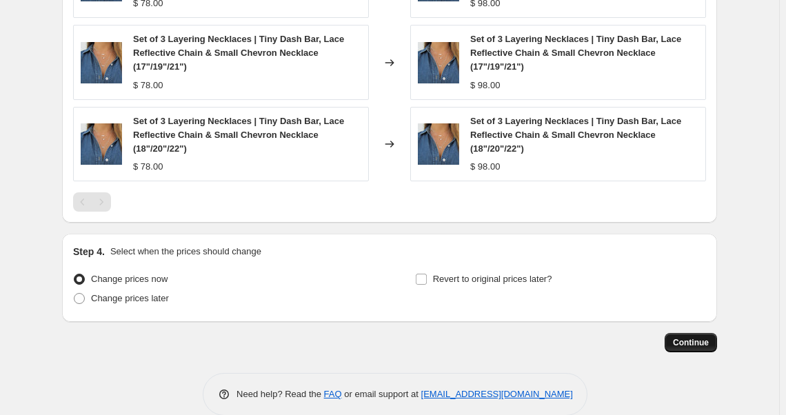
scroll to position [931, 0]
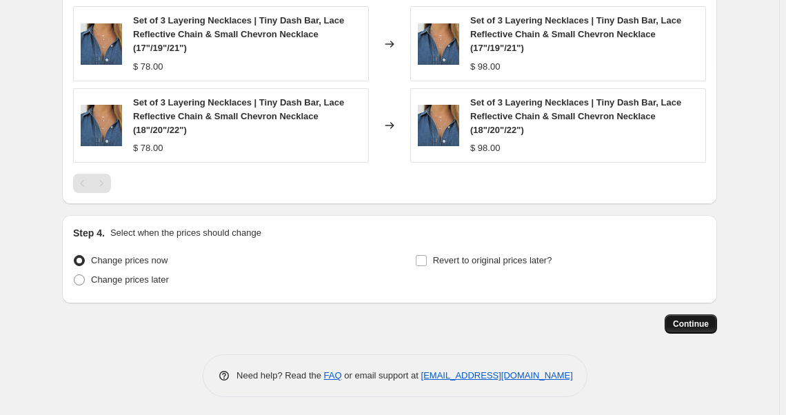
click at [704, 324] on span "Continue" at bounding box center [691, 324] width 36 height 11
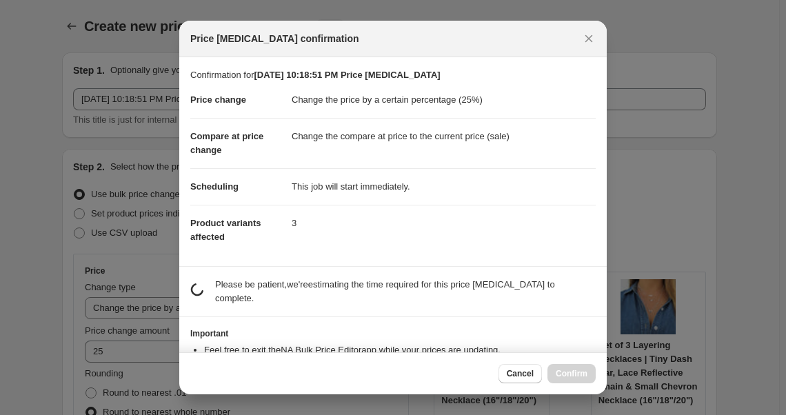
scroll to position [0, 0]
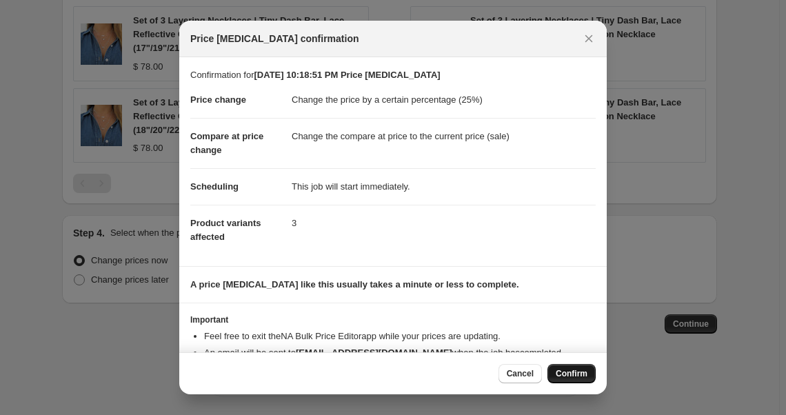
click at [575, 373] on span "Confirm" at bounding box center [572, 373] width 32 height 11
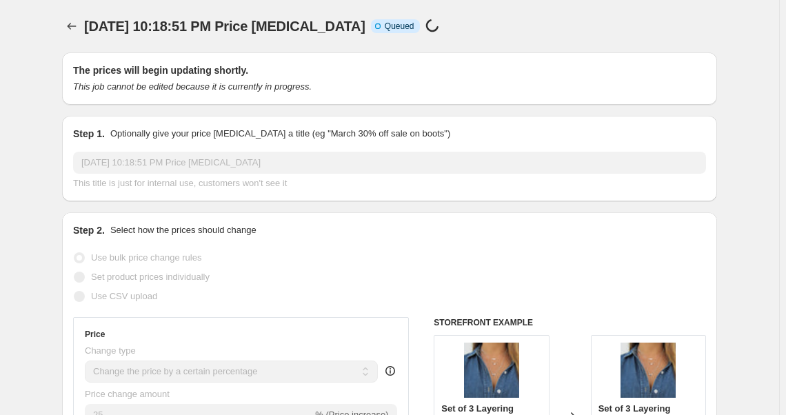
select select "percentage"
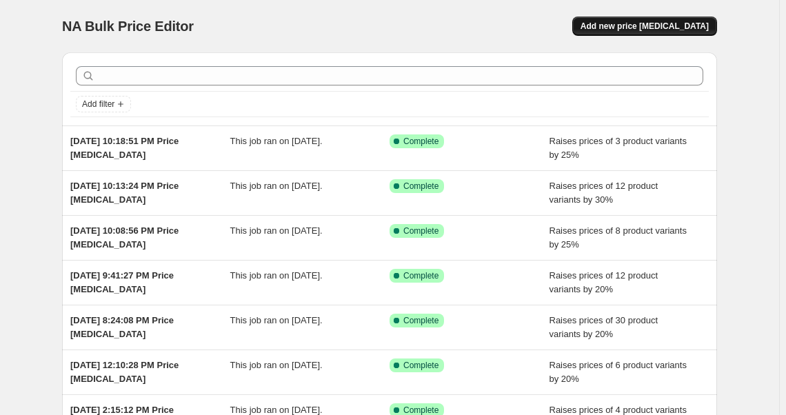
click at [662, 24] on span "Add new price [MEDICAL_DATA]" at bounding box center [645, 26] width 128 height 11
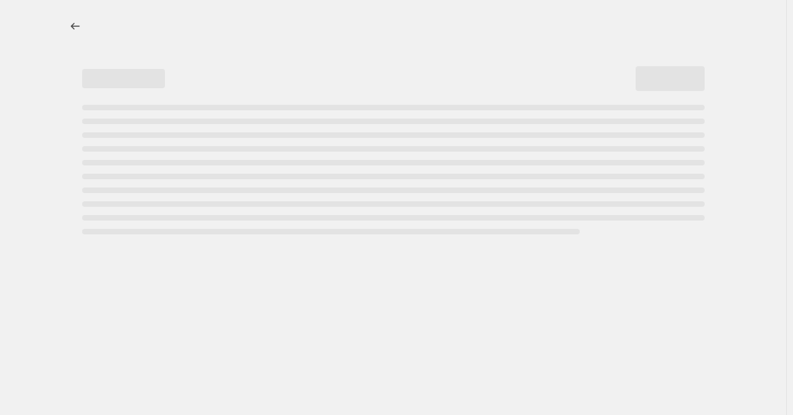
select select "percentage"
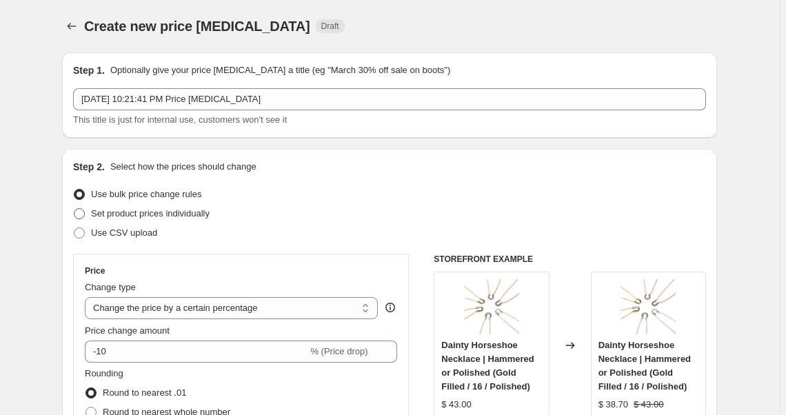
scroll to position [188, 0]
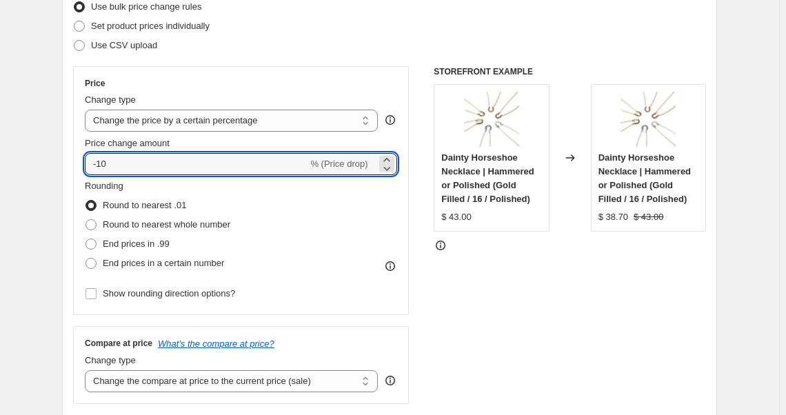
drag, startPoint x: 119, startPoint y: 163, endPoint x: 28, endPoint y: 152, distance: 92.4
type input "30"
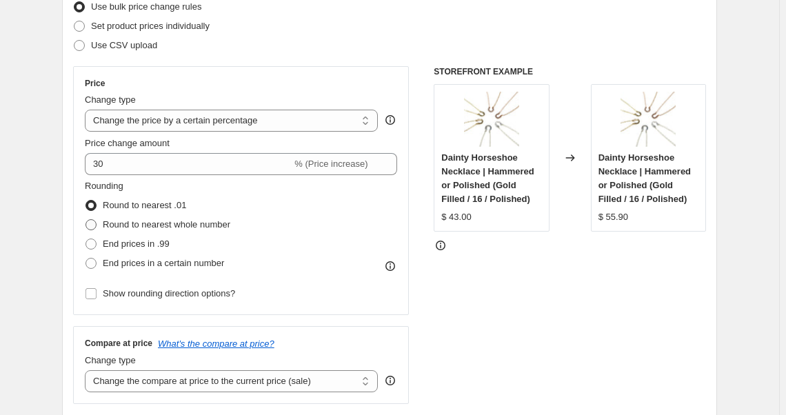
click at [93, 225] on span at bounding box center [91, 224] width 11 height 11
click at [86, 220] on input "Round to nearest whole number" at bounding box center [86, 219] width 1 height 1
radio input "true"
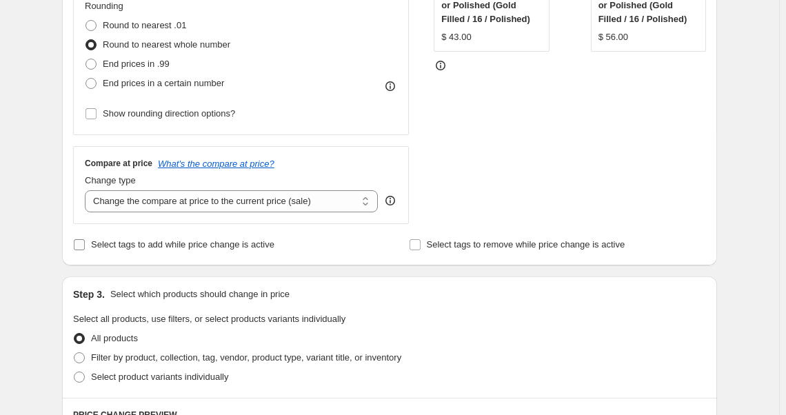
scroll to position [376, 0]
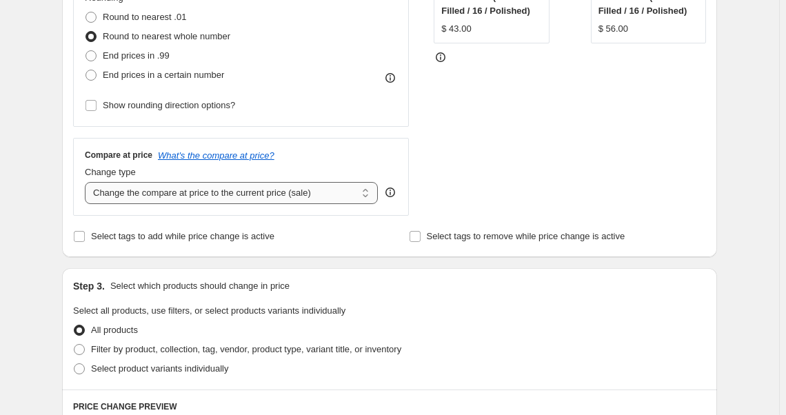
click at [134, 197] on select "Change the compare at price to the current price (sale) Change the compare at p…" at bounding box center [231, 193] width 293 height 22
select select "remove"
click at [88, 182] on select "Change the compare at price to the current price (sale) Change the compare at p…" at bounding box center [231, 193] width 293 height 22
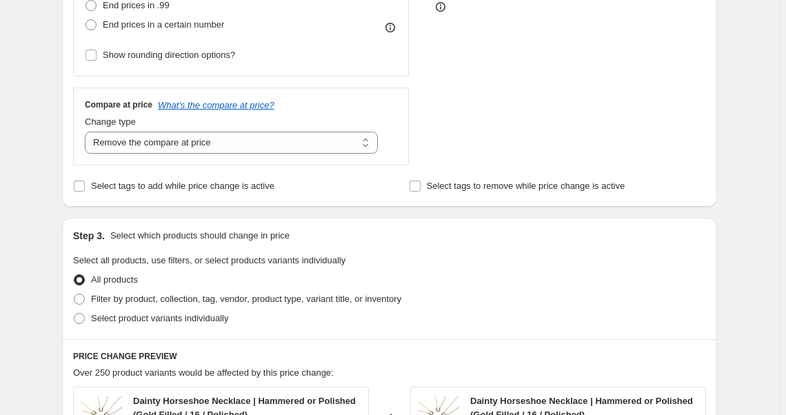
scroll to position [502, 0]
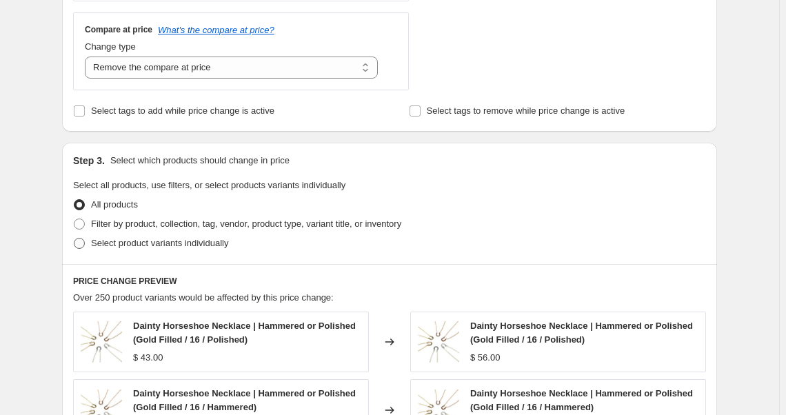
click at [83, 246] on span at bounding box center [79, 243] width 11 height 11
click at [75, 239] on input "Select product variants individually" at bounding box center [74, 238] width 1 height 1
radio input "true"
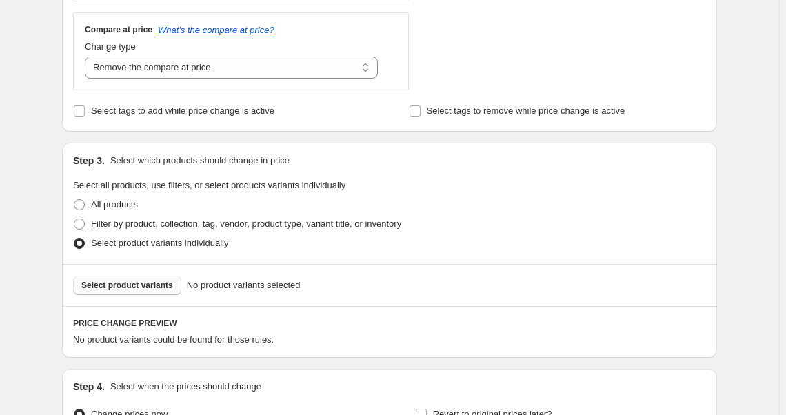
click at [112, 288] on span "Select product variants" at bounding box center [127, 285] width 92 height 11
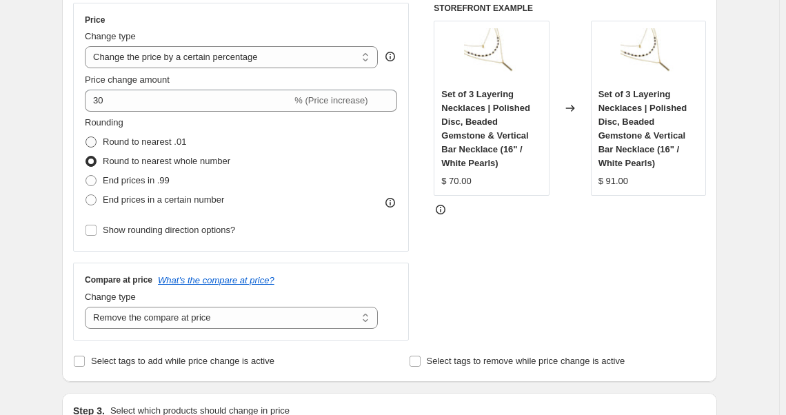
scroll to position [250, 0]
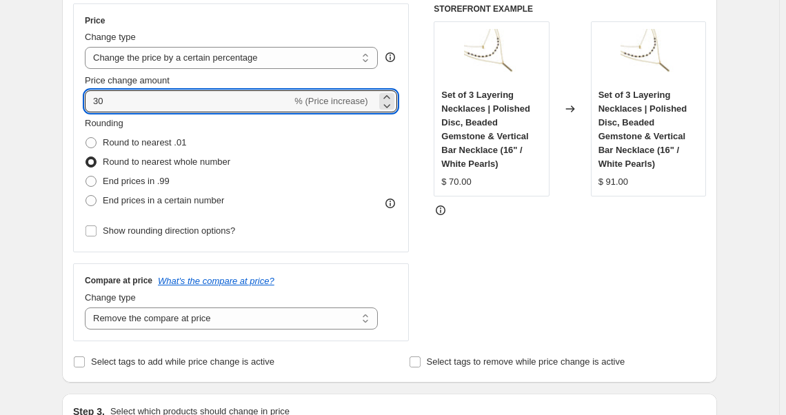
drag, startPoint x: 112, startPoint y: 100, endPoint x: 39, endPoint y: 88, distance: 74.2
type input "35"
click at [596, 308] on div "STOREFRONT EXAMPLE Set of 3 Layering Necklaces | Polished Disc, Beaded Gemstone…" at bounding box center [570, 172] width 272 height 338
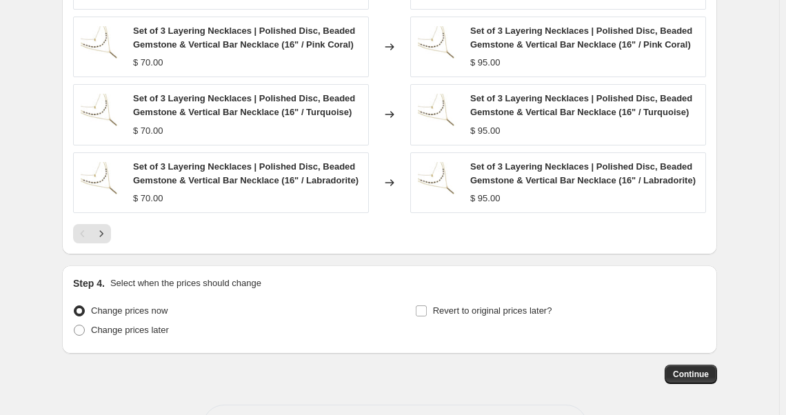
scroll to position [1038, 0]
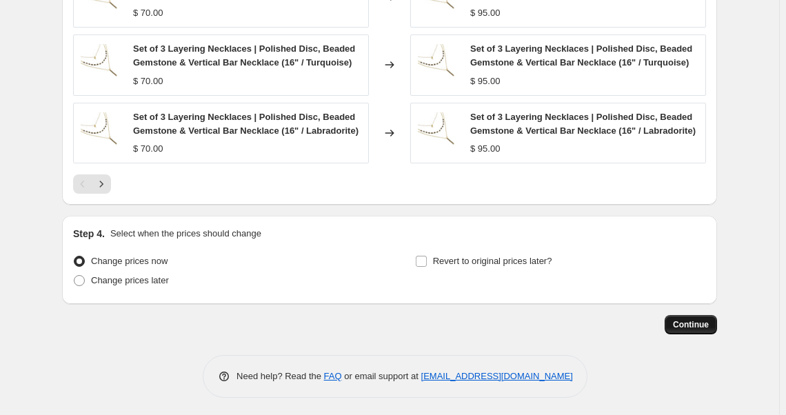
click at [691, 325] on span "Continue" at bounding box center [691, 324] width 36 height 11
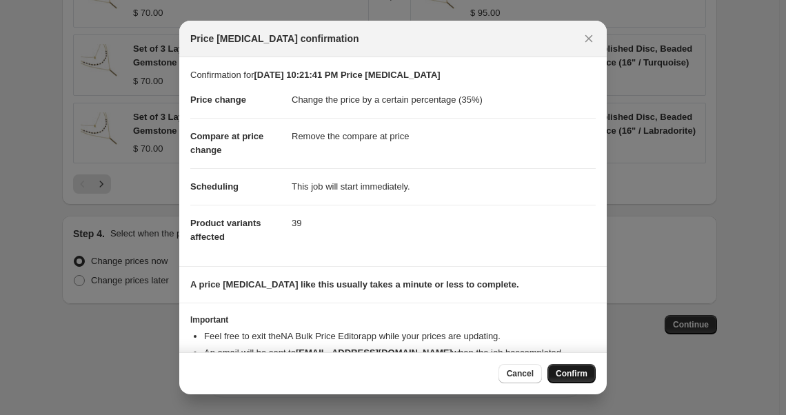
click at [569, 370] on span "Confirm" at bounding box center [572, 373] width 32 height 11
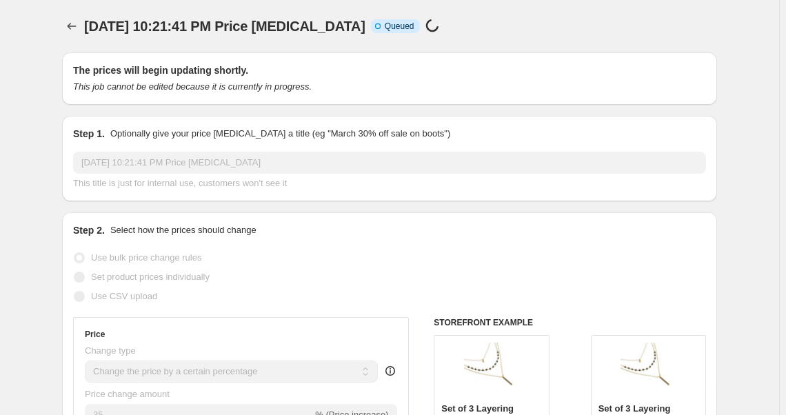
select select "percentage"
select select "remove"
